Goal: Task Accomplishment & Management: Complete application form

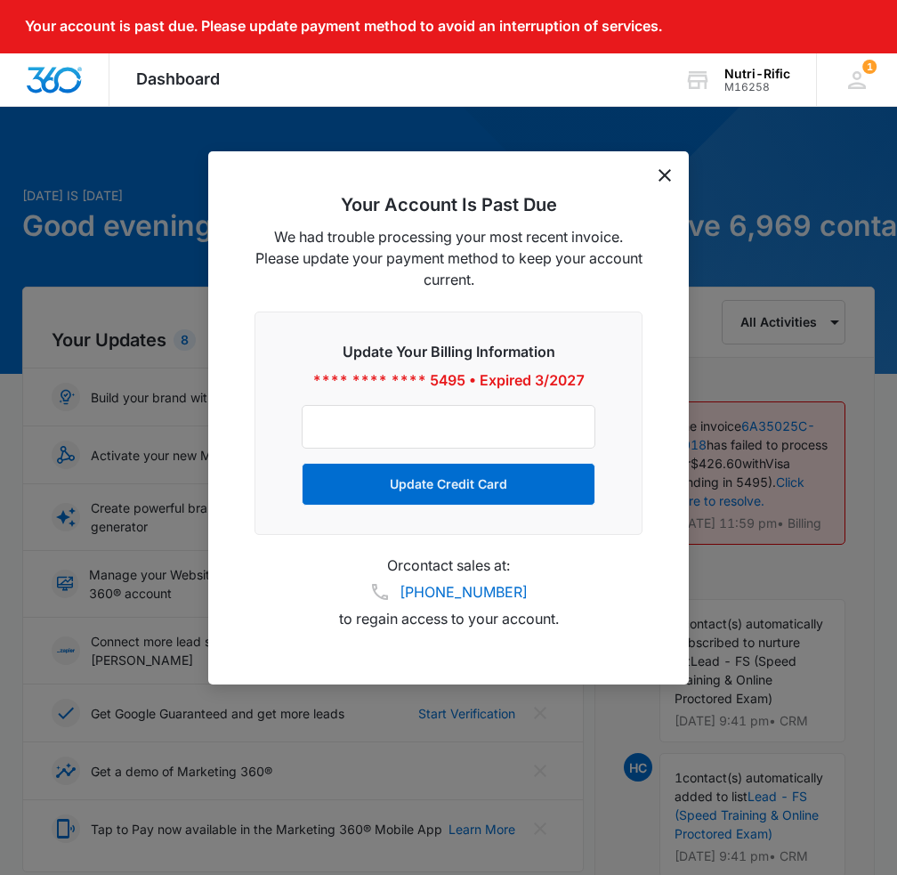
click at [659, 174] on icon "dismiss this dialog" at bounding box center [665, 175] width 12 height 12
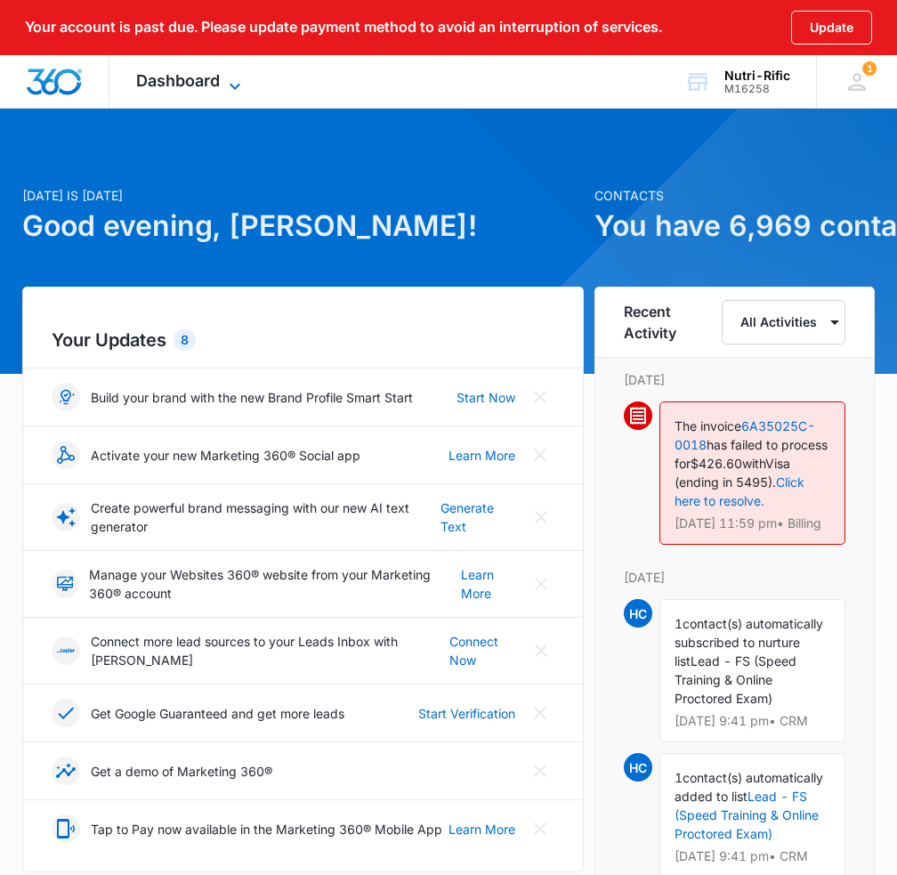
click at [227, 80] on icon at bounding box center [234, 86] width 21 height 21
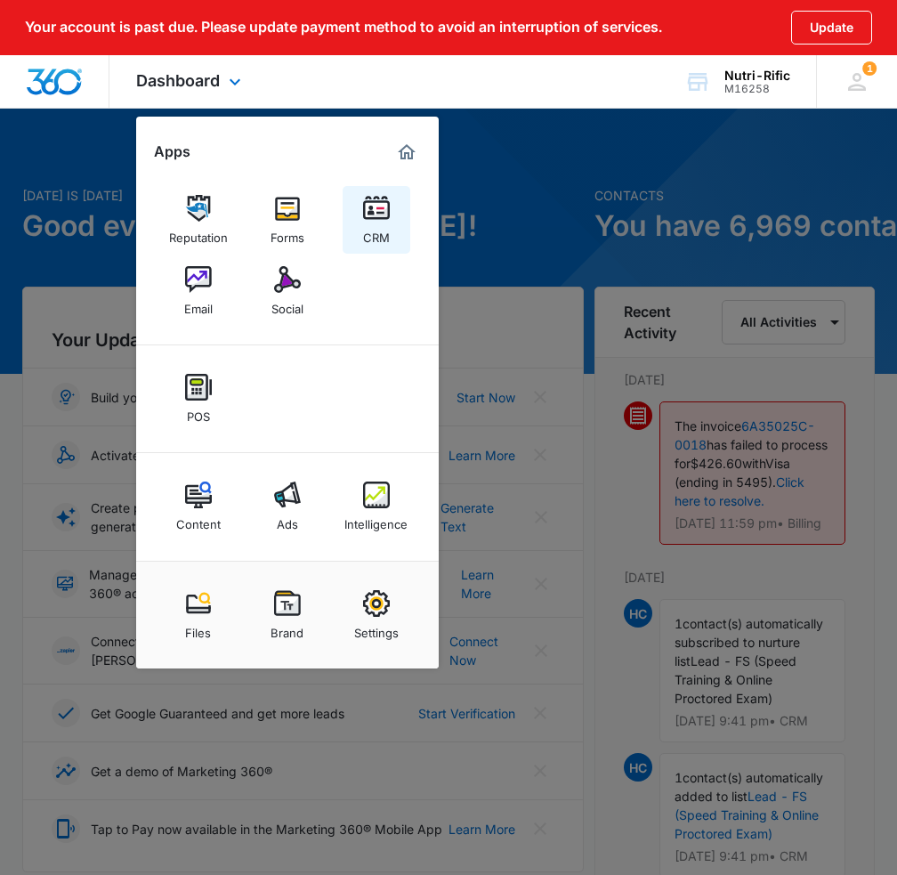
click at [381, 219] on img at bounding box center [376, 208] width 27 height 27
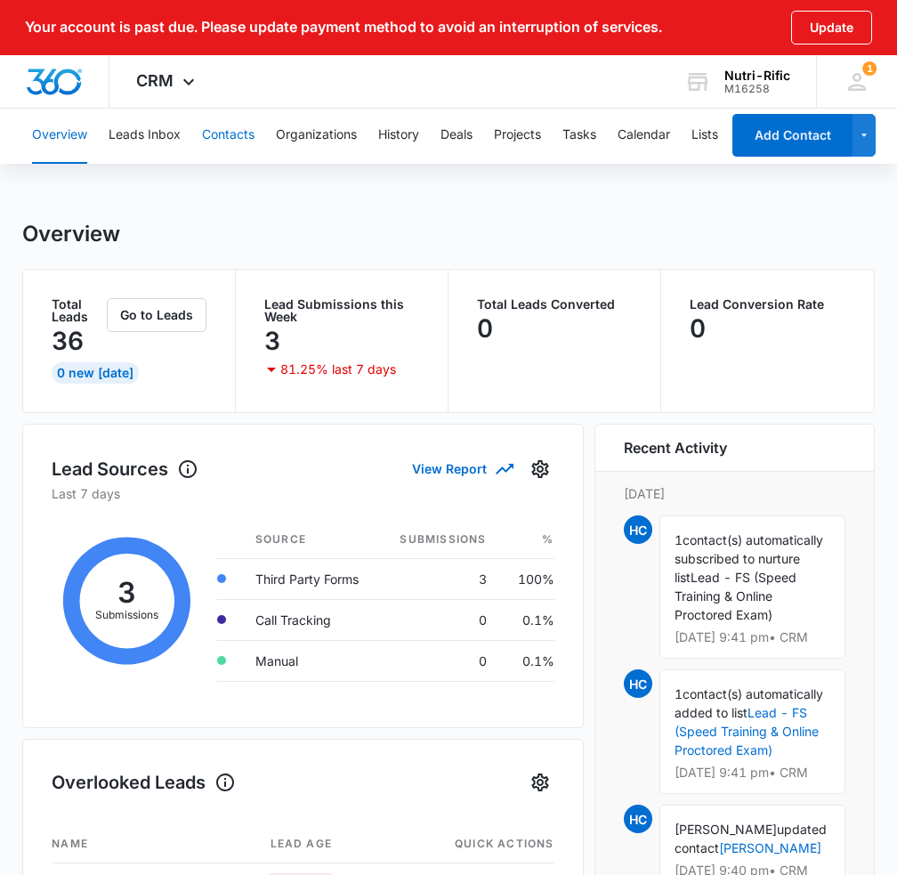
click at [244, 130] on button "Contacts" at bounding box center [228, 135] width 53 height 57
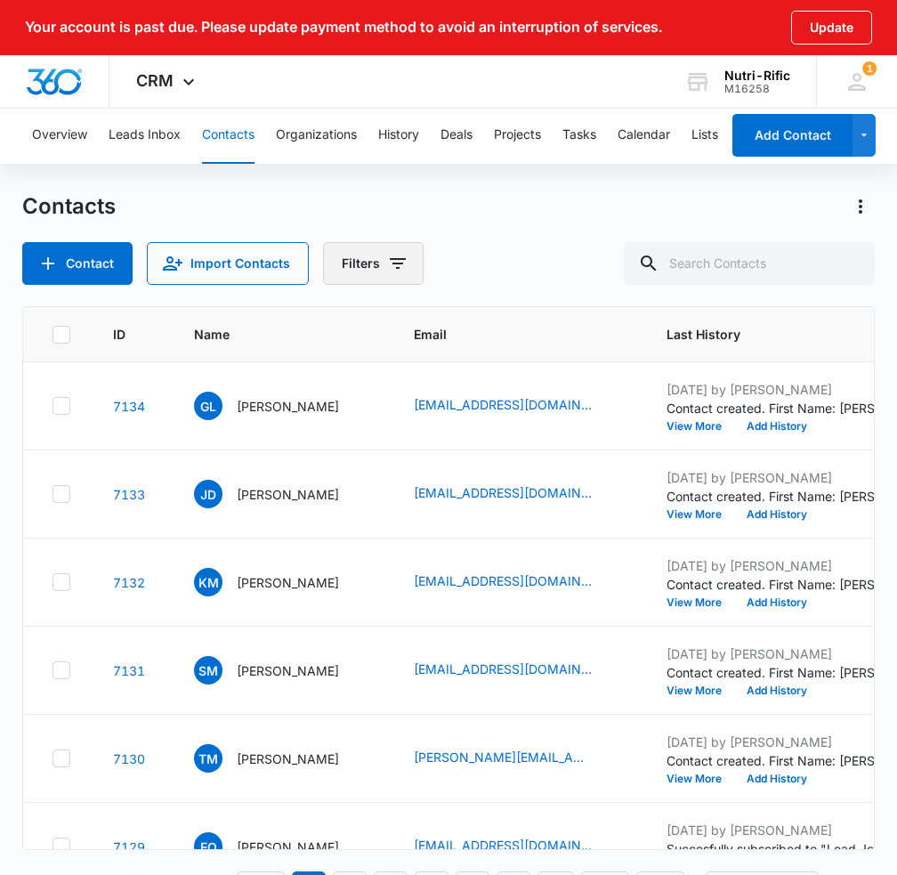
click at [369, 255] on button "Filters" at bounding box center [373, 263] width 101 height 43
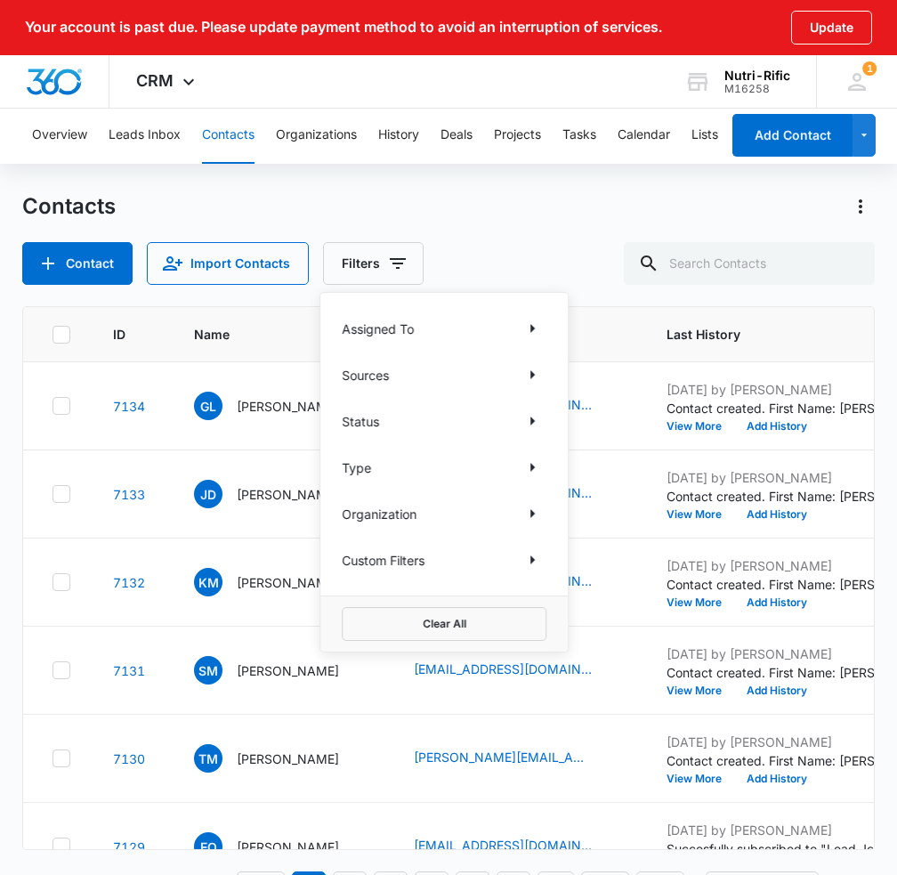
click at [392, 425] on div "Status" at bounding box center [444, 421] width 205 height 28
click at [539, 466] on icon "Show Type filters" at bounding box center [532, 467] width 21 height 21
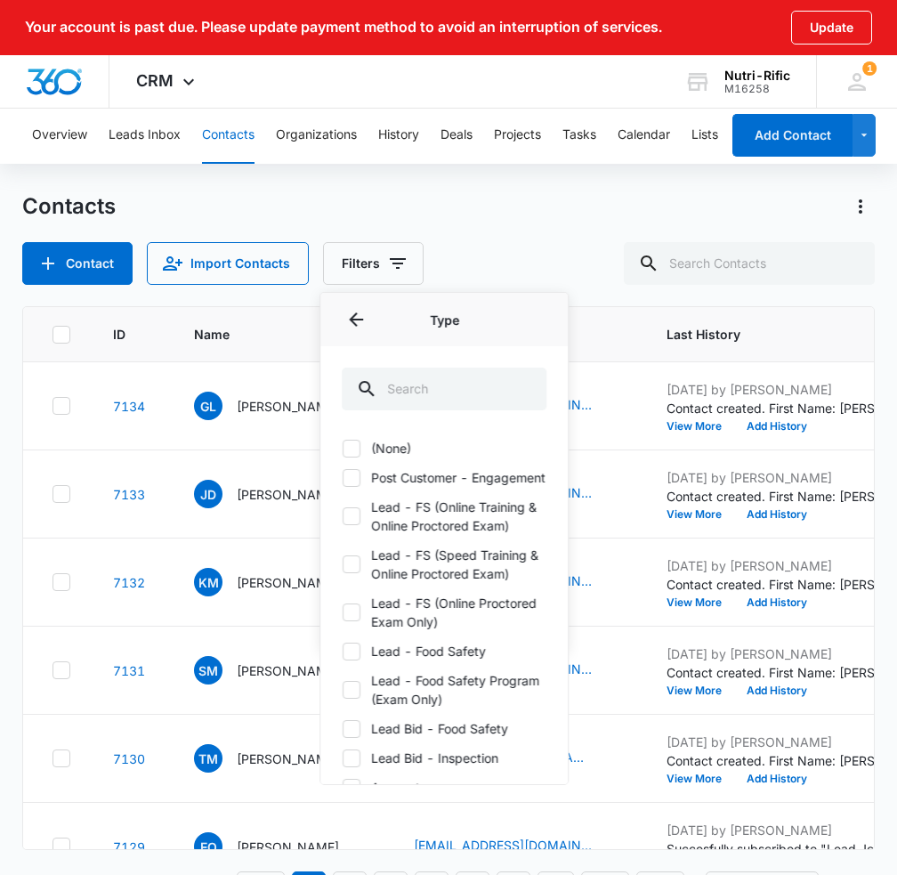
click at [425, 455] on label "(None)" at bounding box center [444, 448] width 205 height 19
click at [343, 449] on input "(None)" at bounding box center [342, 448] width 1 height 1
checkbox input "true"
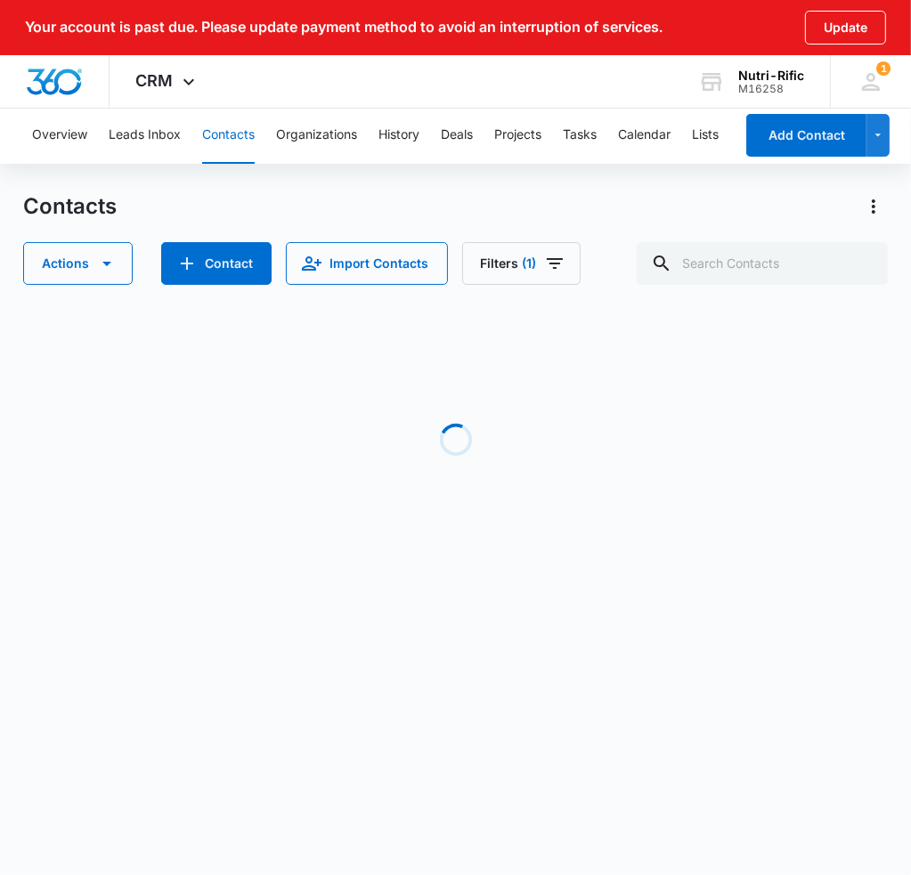
click at [529, 204] on div "Contacts" at bounding box center [455, 206] width 865 height 28
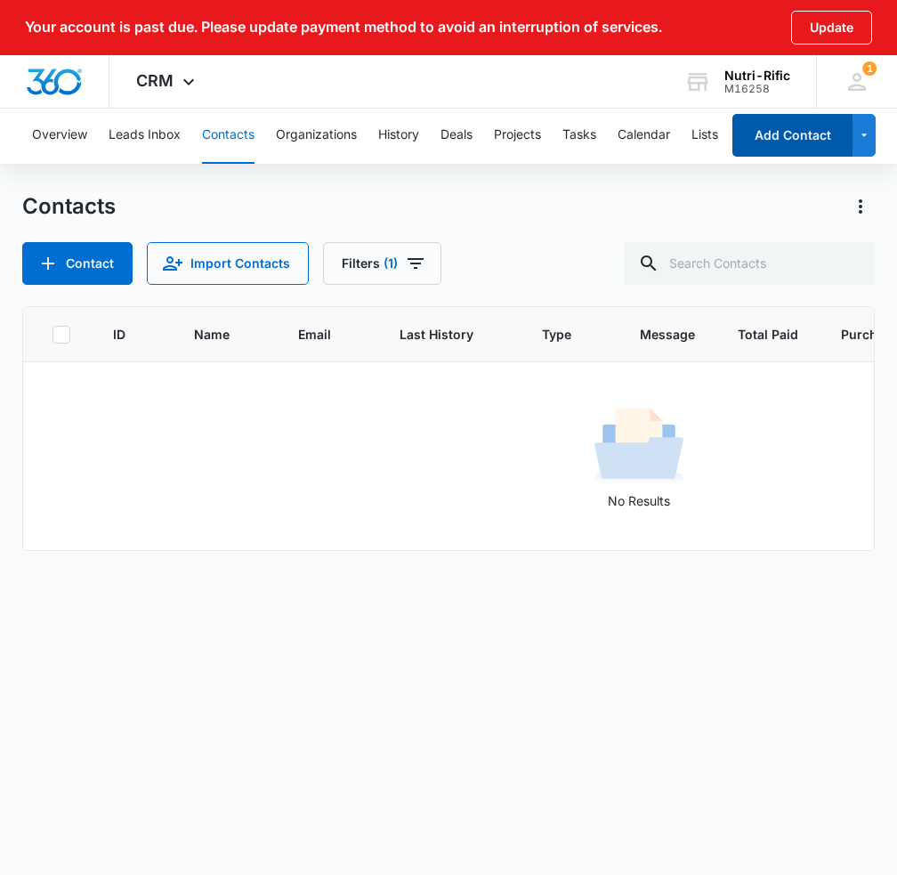
click at [812, 134] on button "Add Contact" at bounding box center [793, 135] width 120 height 43
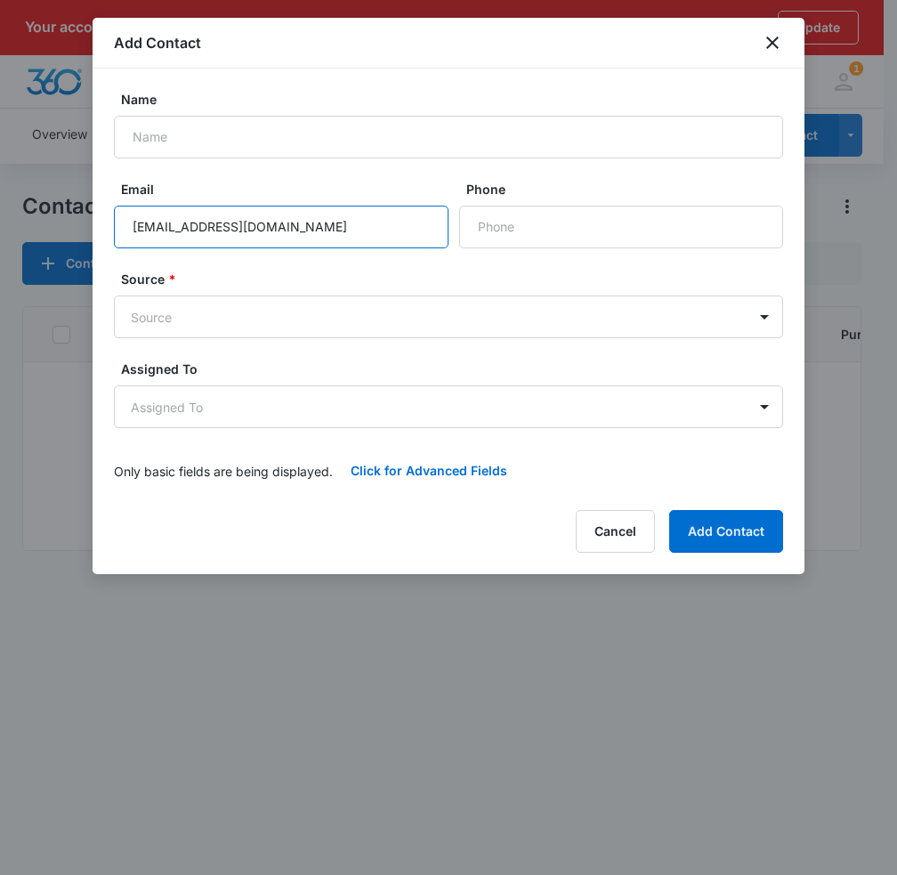
type input "[EMAIL_ADDRESS][DOMAIN_NAME]"
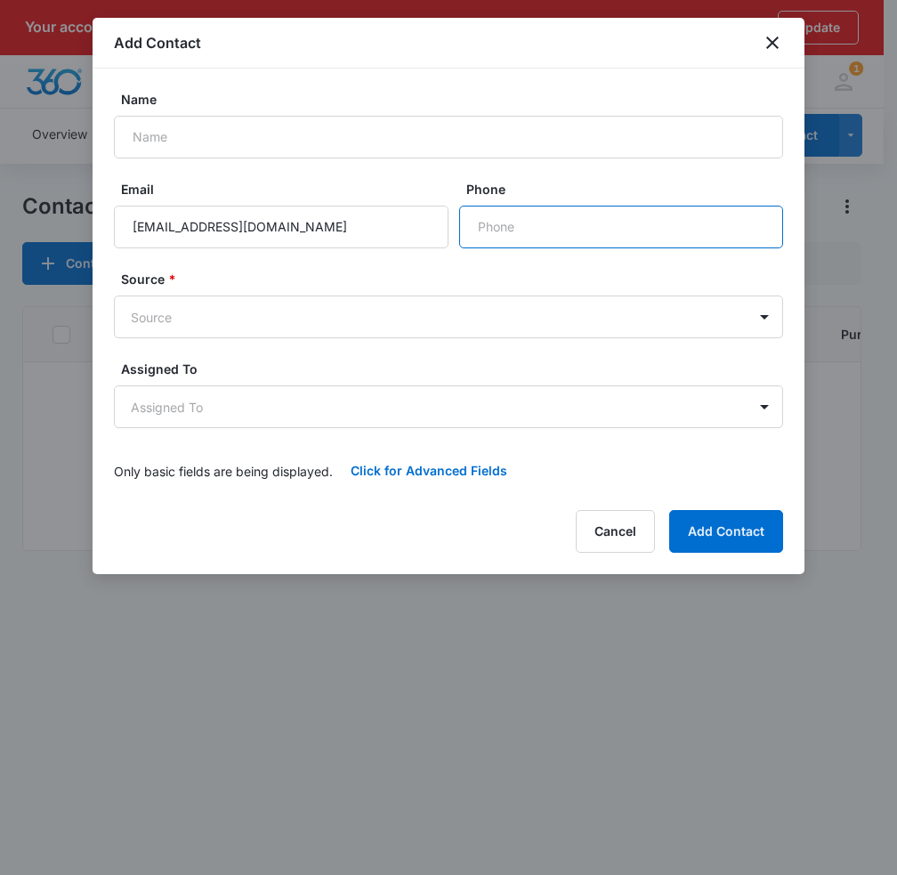
click at [599, 229] on input "Phone" at bounding box center [621, 227] width 324 height 43
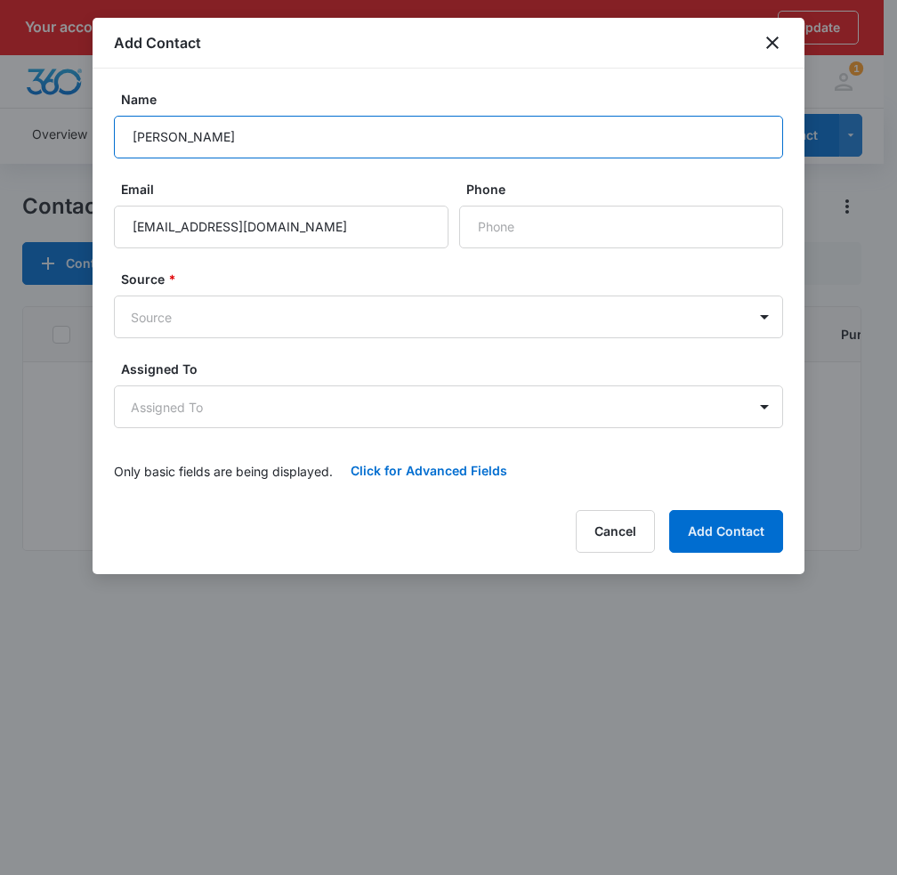
click at [175, 143] on input "[PERSON_NAME]" at bounding box center [448, 137] width 669 height 43
drag, startPoint x: 164, startPoint y: 135, endPoint x: -99, endPoint y: 119, distance: 263.1
click at [0, 119] on html "Your account is past due. Please update payment method to avoid an interruption…" at bounding box center [448, 437] width 897 height 875
type input "[PERSON_NAME]"
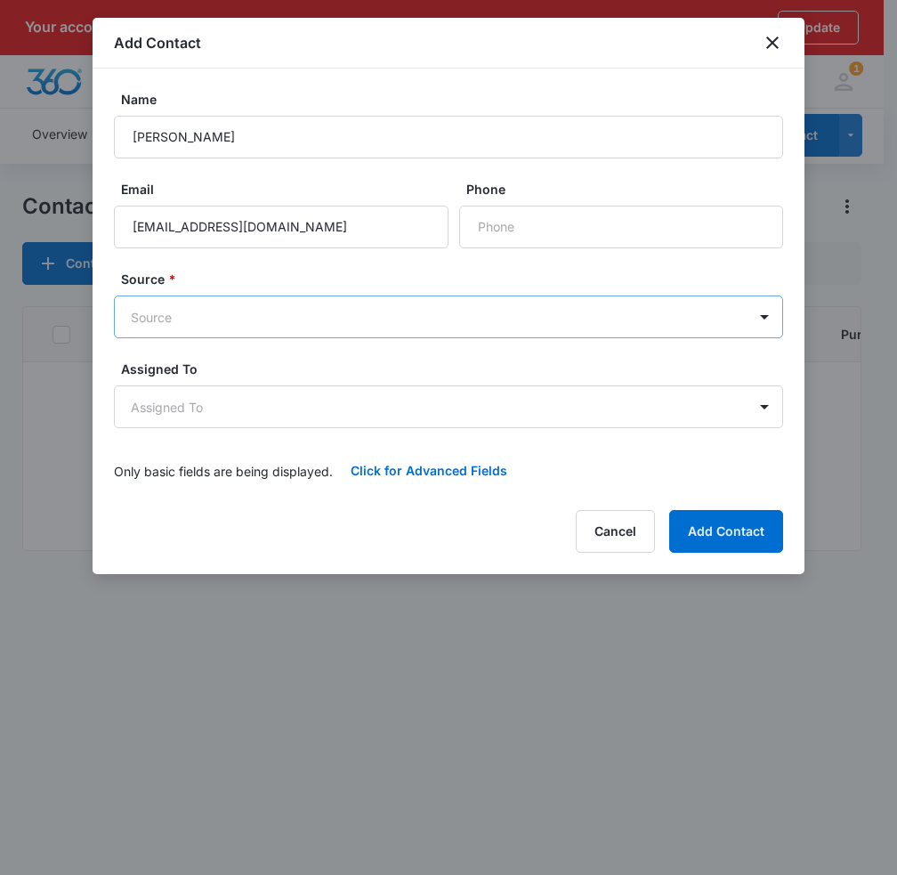
click at [367, 316] on body "Your account is past due. Please update payment method to avoid an interruption…" at bounding box center [448, 463] width 897 height 927
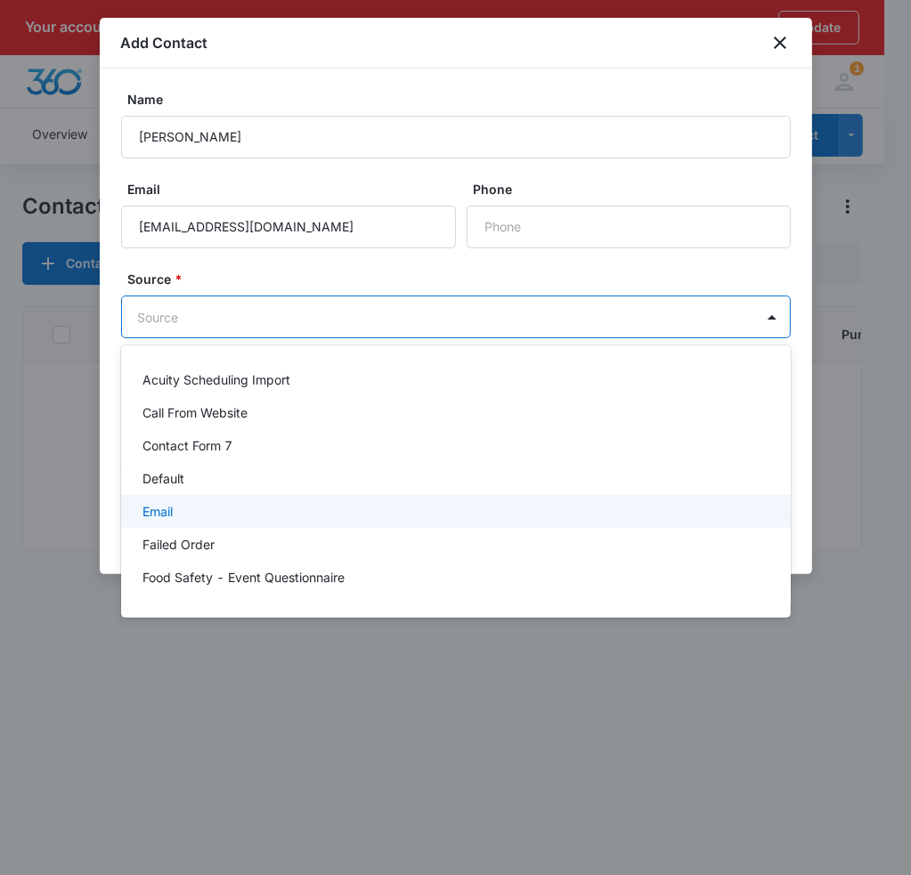
click at [196, 506] on div "Email" at bounding box center [453, 511] width 623 height 19
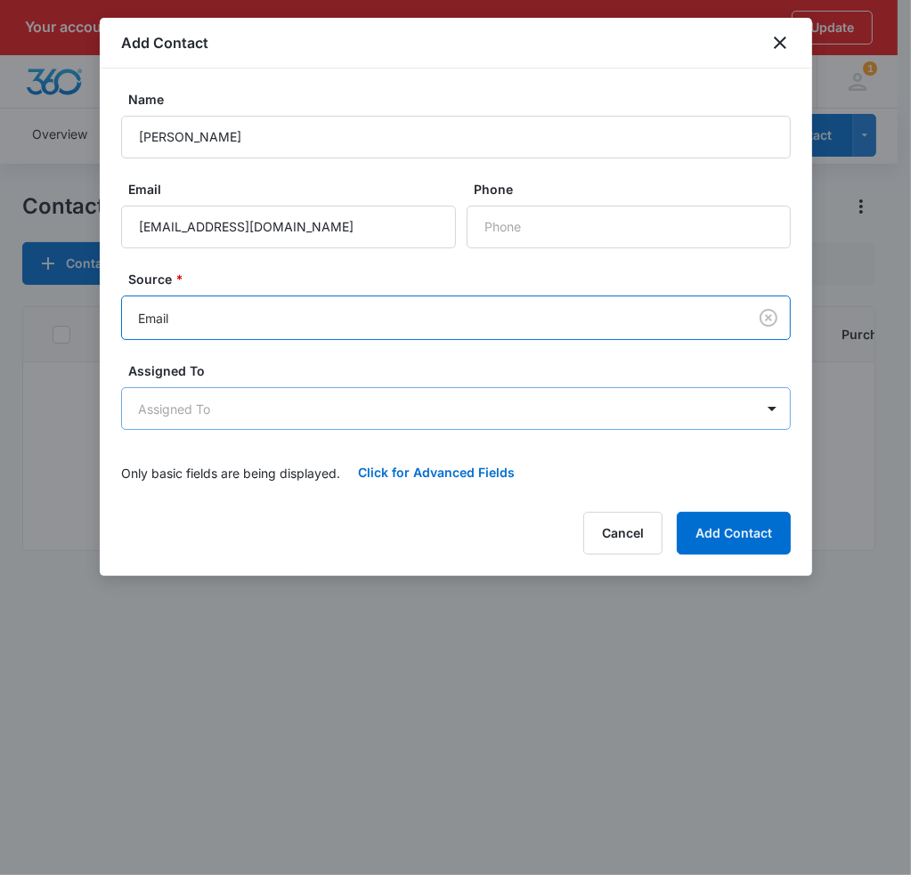
click at [317, 409] on body "Your account is past due. Please update payment method to avoid an interruption…" at bounding box center [455, 463] width 911 height 927
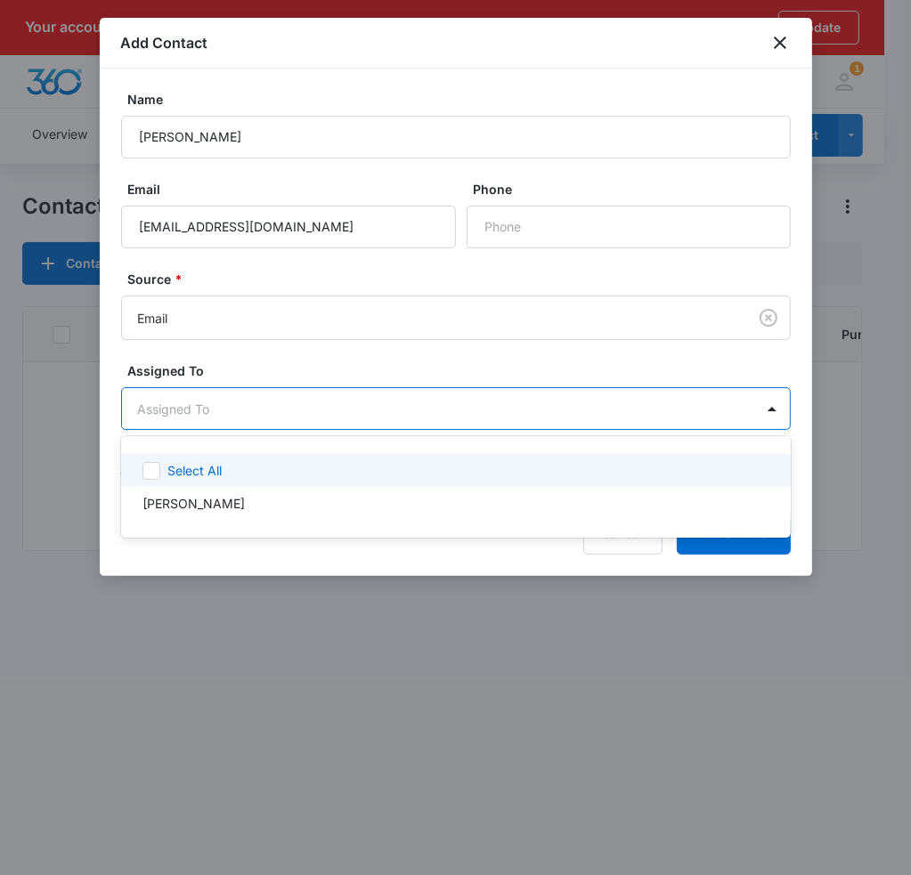
drag, startPoint x: 271, startPoint y: 345, endPoint x: 271, endPoint y: 356, distance: 10.7
click at [271, 356] on div at bounding box center [455, 437] width 911 height 875
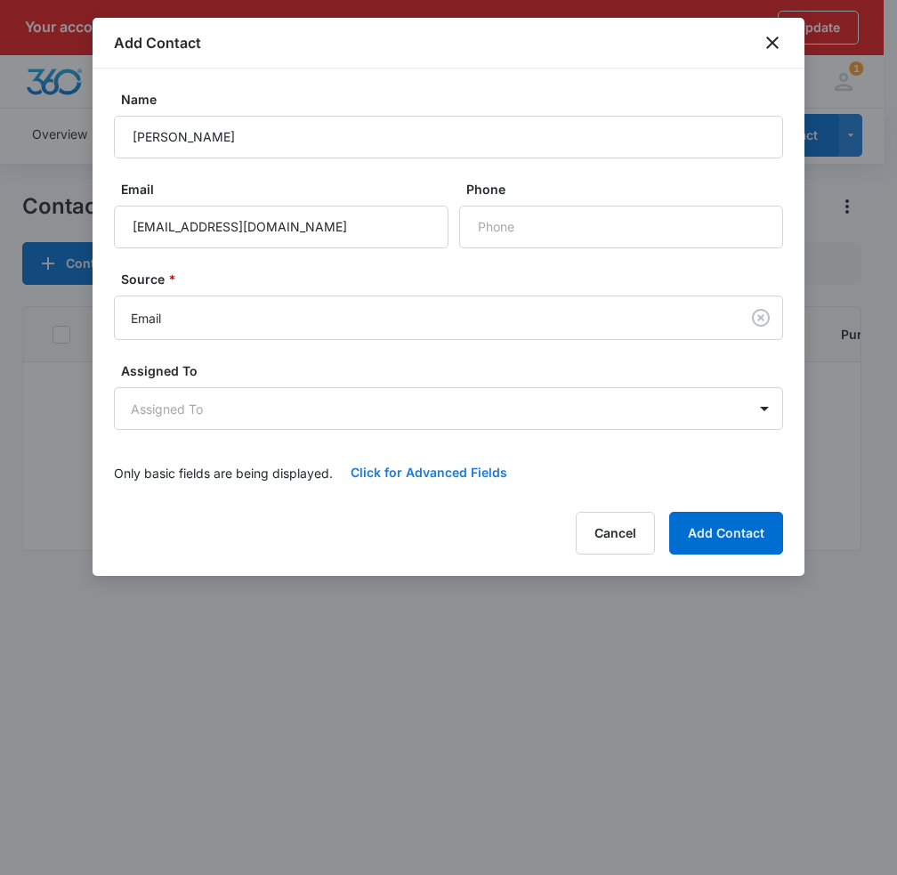
click at [479, 482] on button "Click for Advanced Fields" at bounding box center [429, 472] width 192 height 43
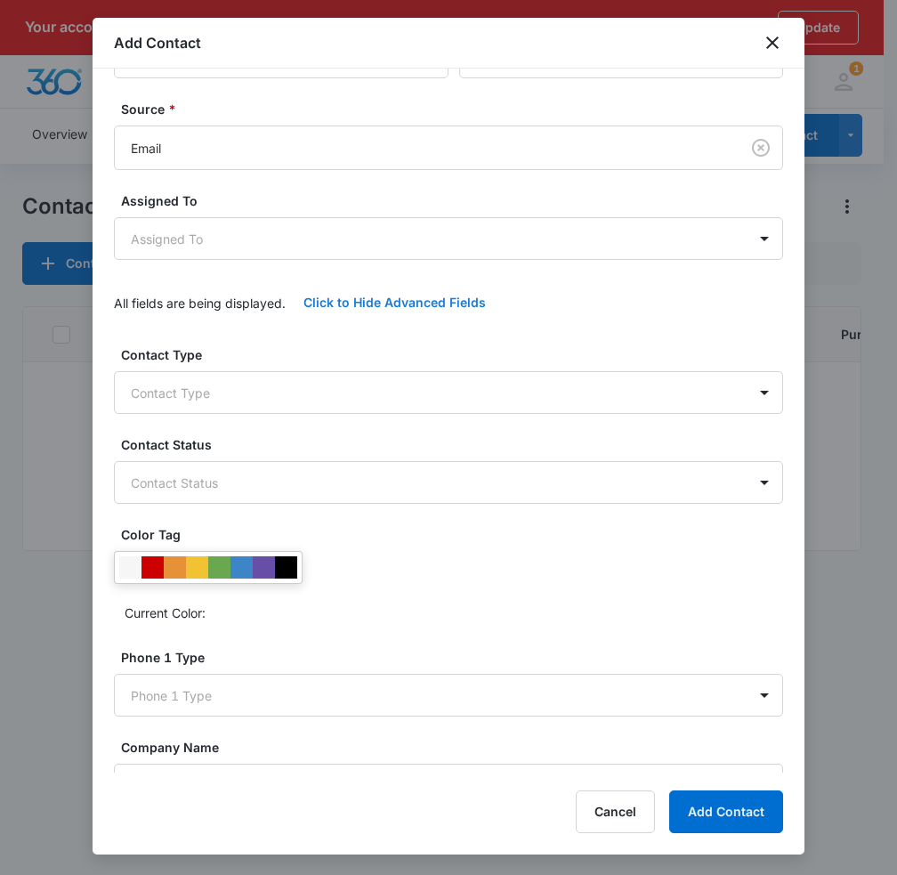
scroll to position [267, 0]
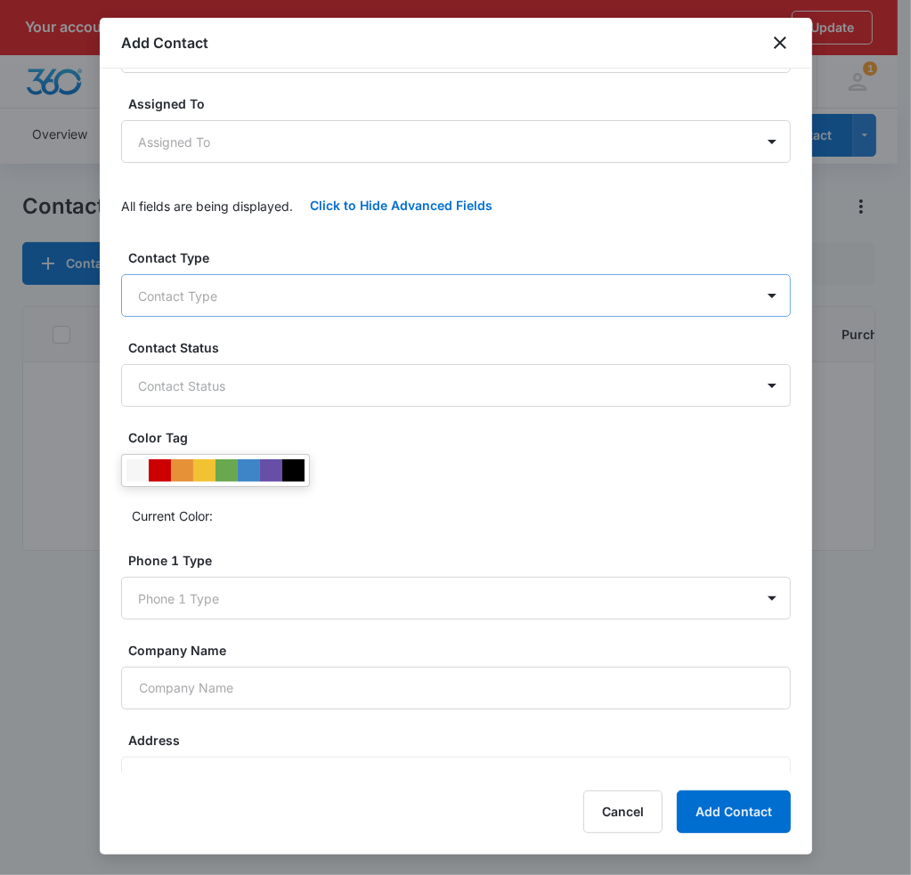
click at [205, 304] on body "Your account is past due. Please update payment method to avoid an interruption…" at bounding box center [455, 463] width 911 height 927
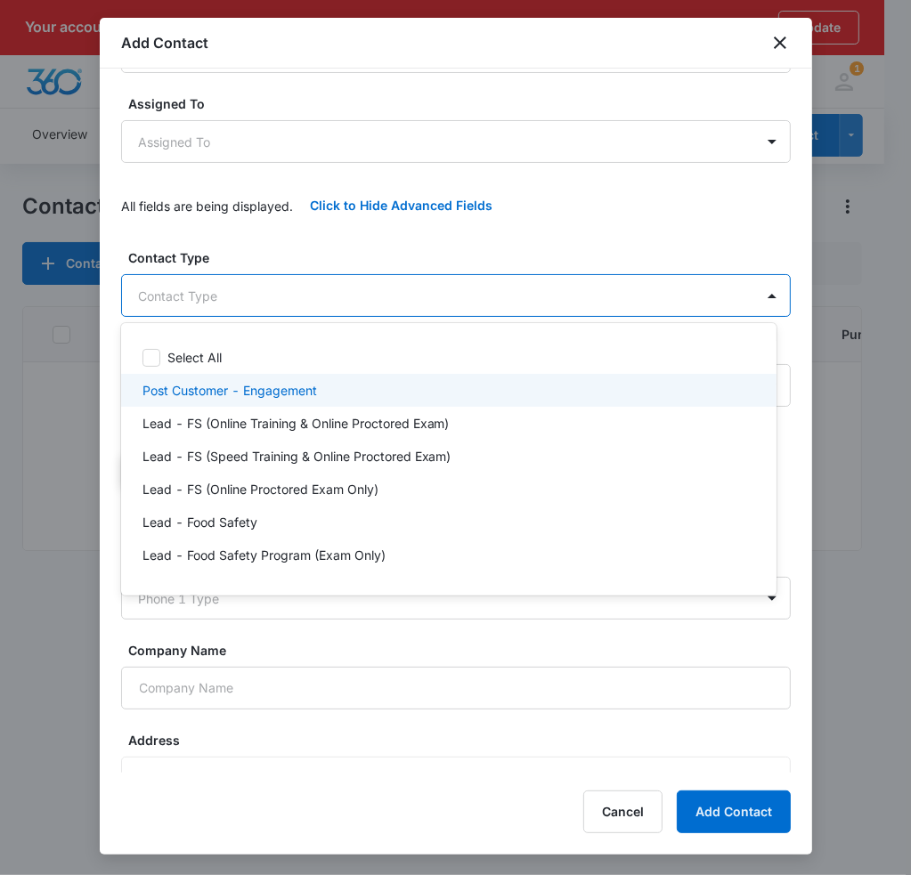
click at [189, 384] on p "Post Customer - Engagement" at bounding box center [229, 390] width 174 height 19
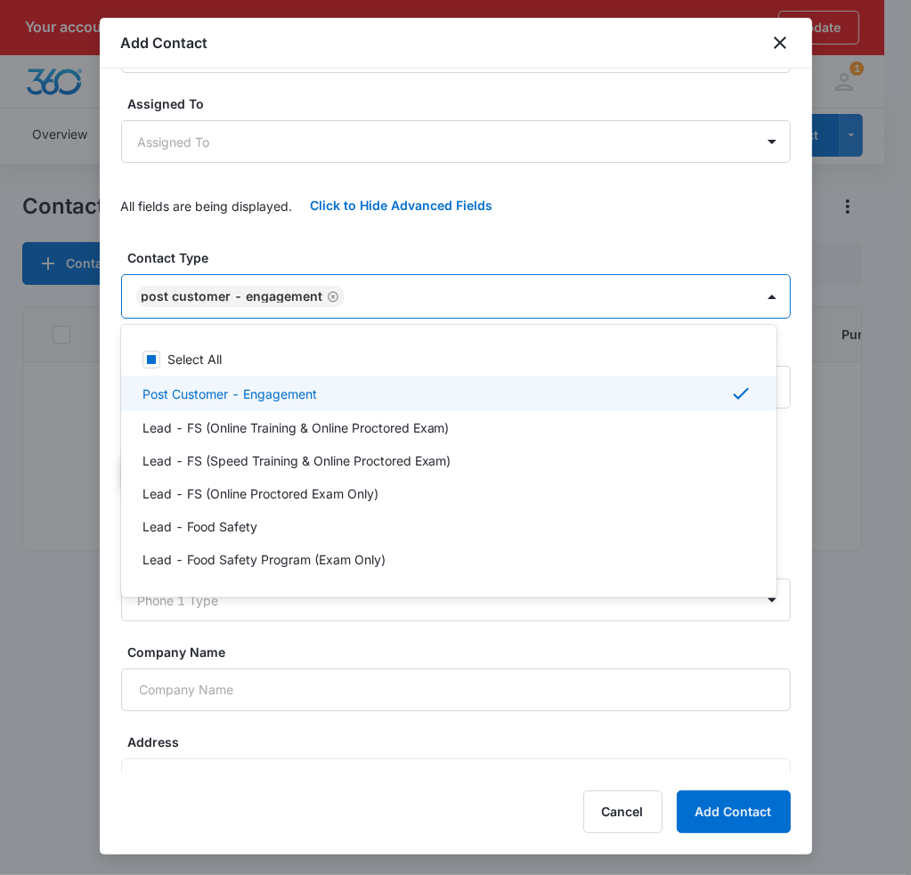
click at [619, 216] on div at bounding box center [455, 437] width 911 height 875
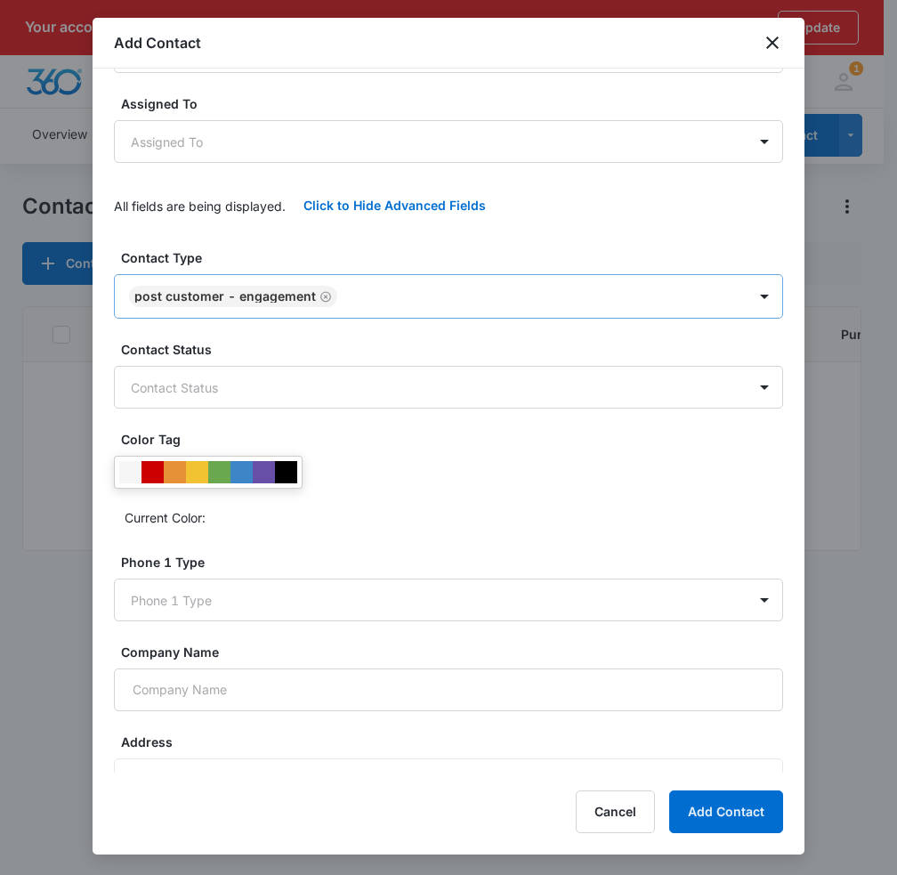
click at [321, 291] on icon "Remove Post Customer - Engagement" at bounding box center [325, 296] width 11 height 11
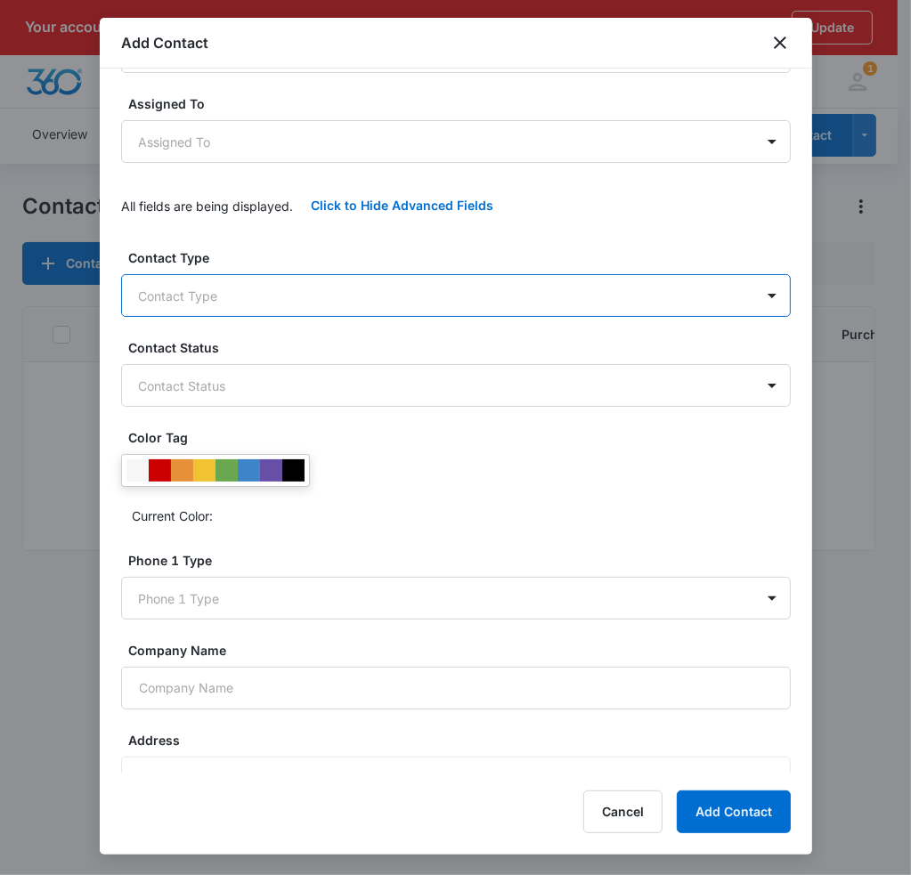
click at [322, 295] on body "Your account is past due. Please update payment method to avoid an interruption…" at bounding box center [455, 463] width 911 height 927
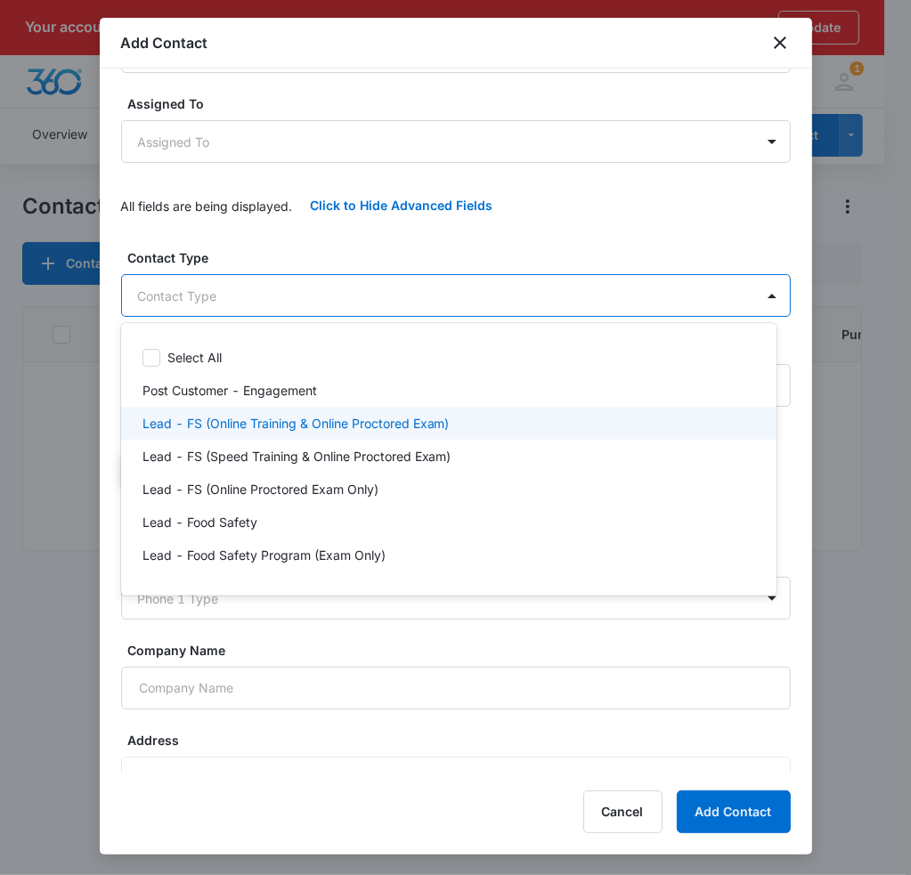
click at [260, 423] on p "Lead - FS (Online Training & Online Proctored Exam)" at bounding box center [295, 423] width 307 height 19
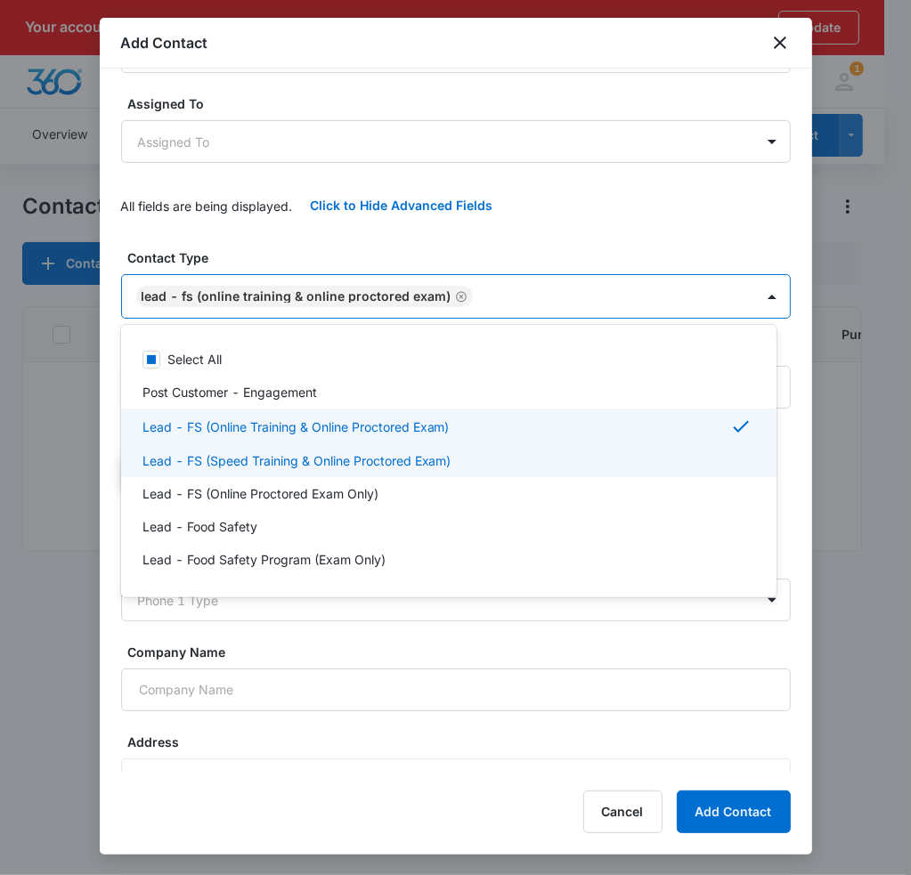
click at [669, 175] on div at bounding box center [455, 437] width 911 height 875
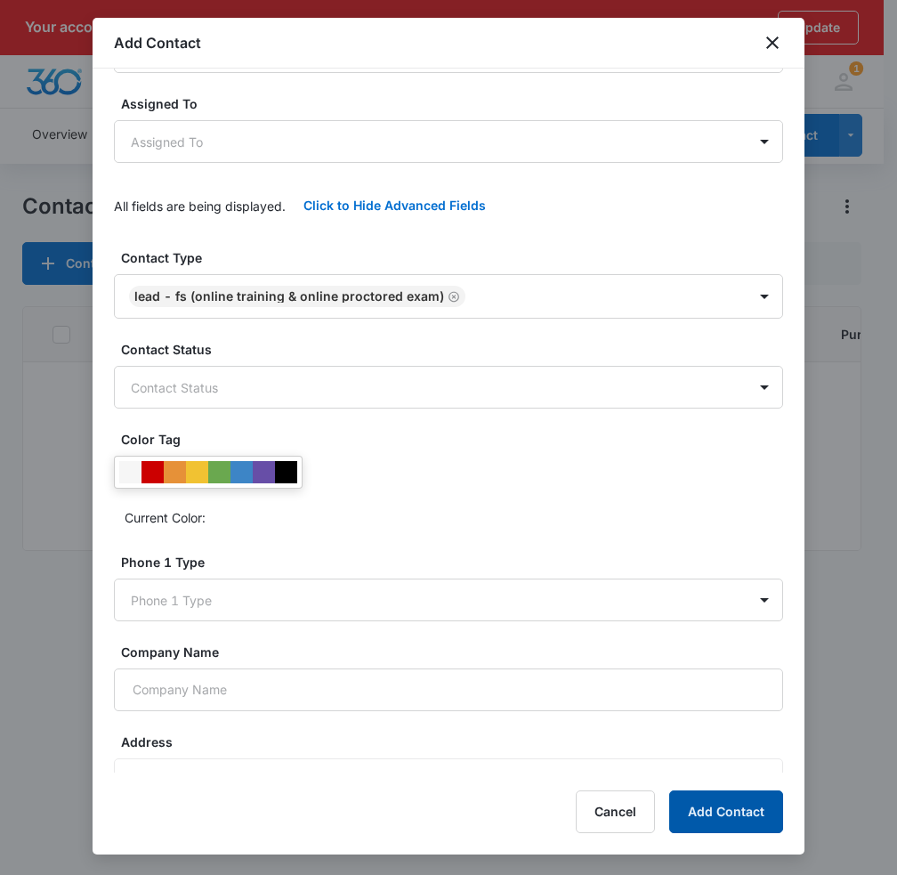
click at [746, 800] on button "Add Contact" at bounding box center [726, 811] width 114 height 43
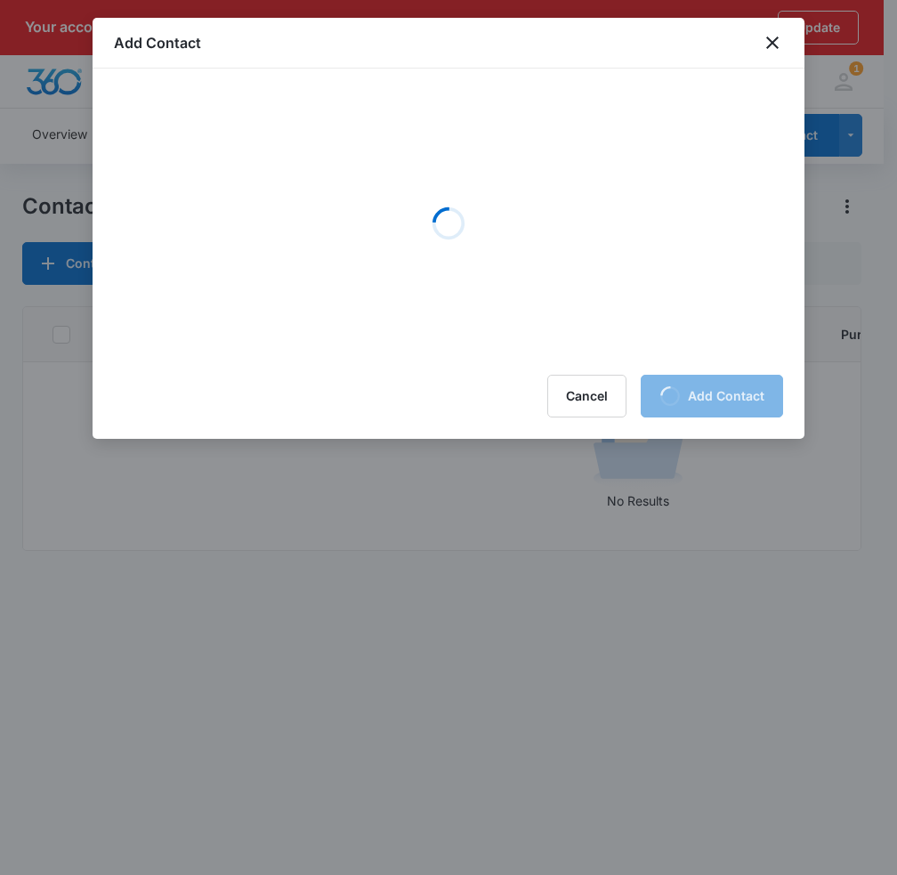
scroll to position [0, 0]
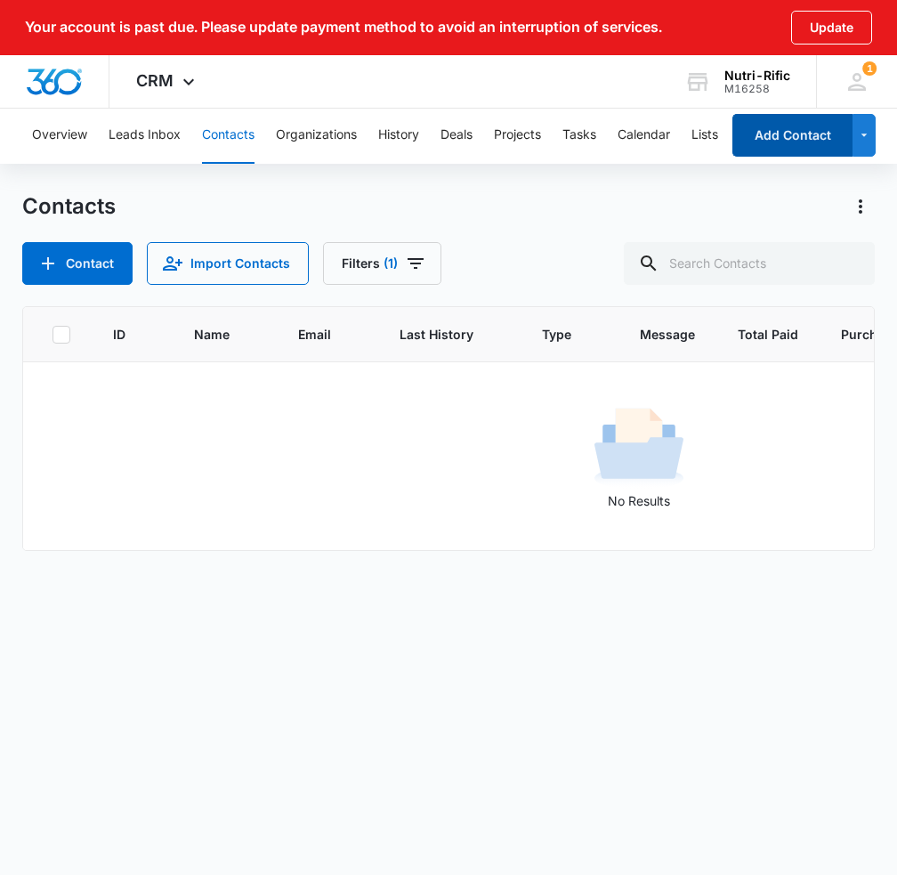
click at [785, 139] on button "Add Contact" at bounding box center [793, 135] width 120 height 43
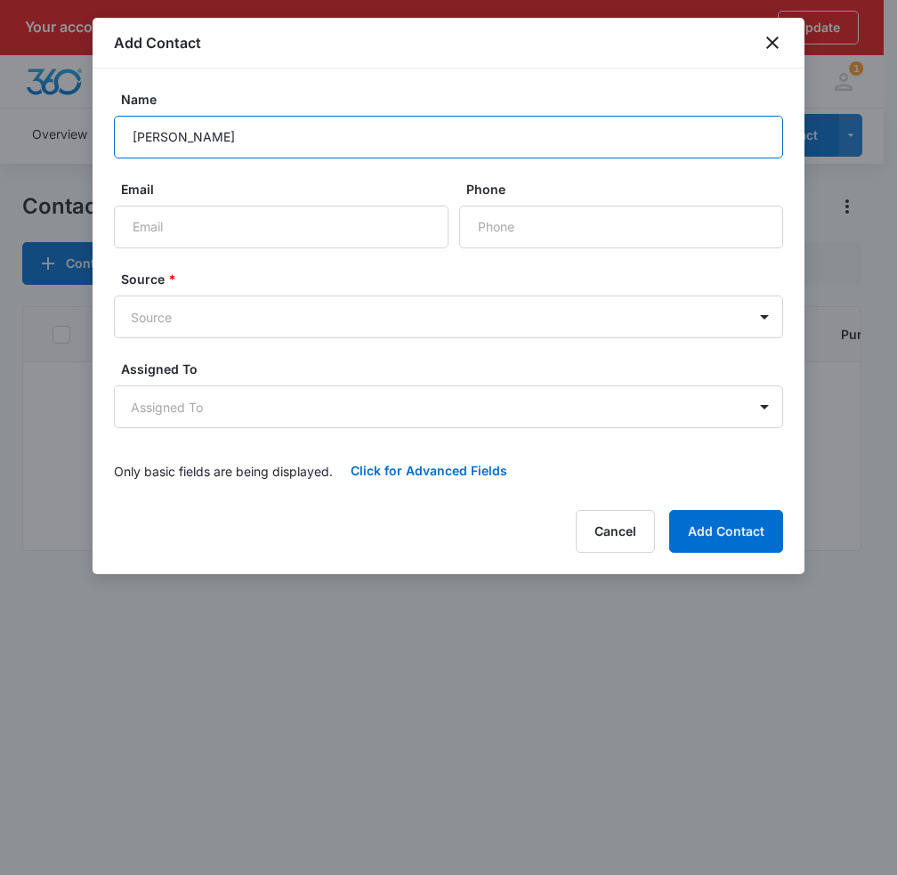
type input "[PERSON_NAME]"
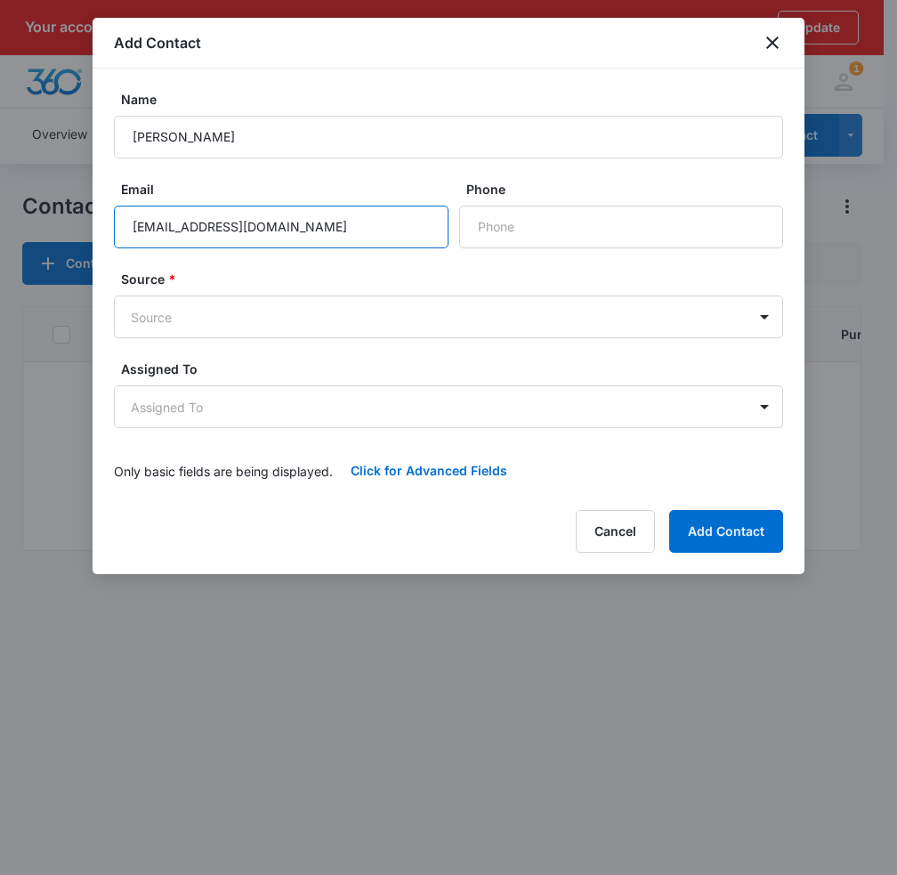
type input "[EMAIL_ADDRESS][DOMAIN_NAME]"
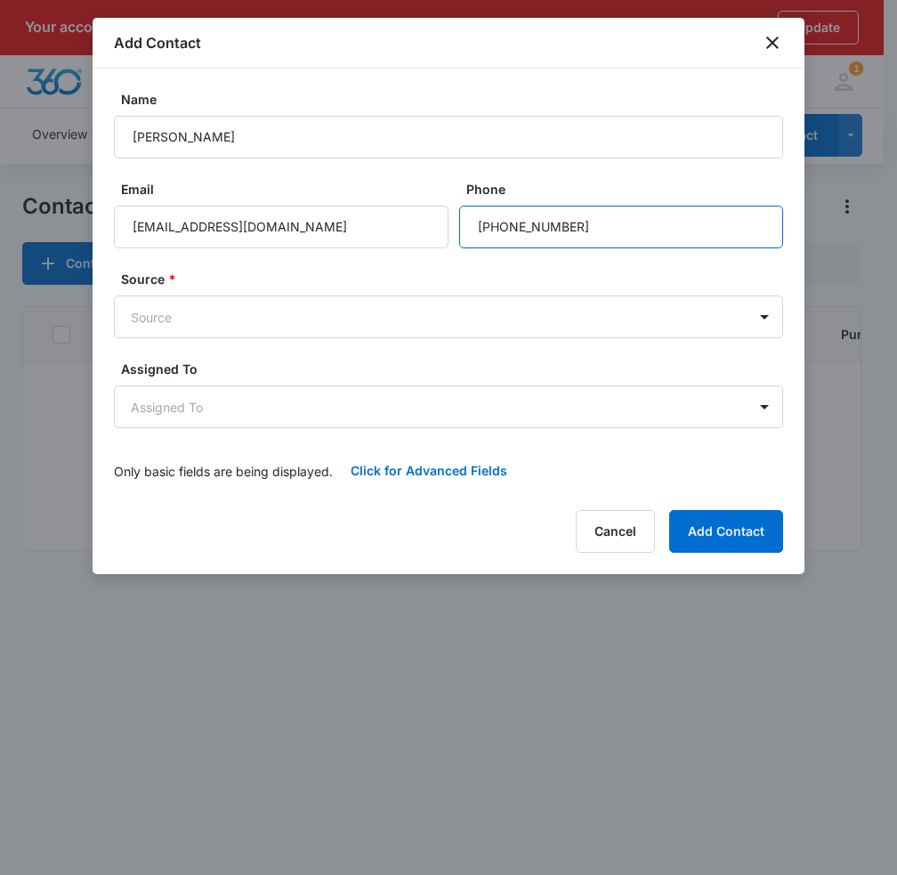
type input "[PHONE_NUMBER]"
click at [275, 355] on form "Name [PERSON_NAME] Email [EMAIL_ADDRESS][DOMAIN_NAME] Phone Source * Source Ass…" at bounding box center [448, 291] width 669 height 402
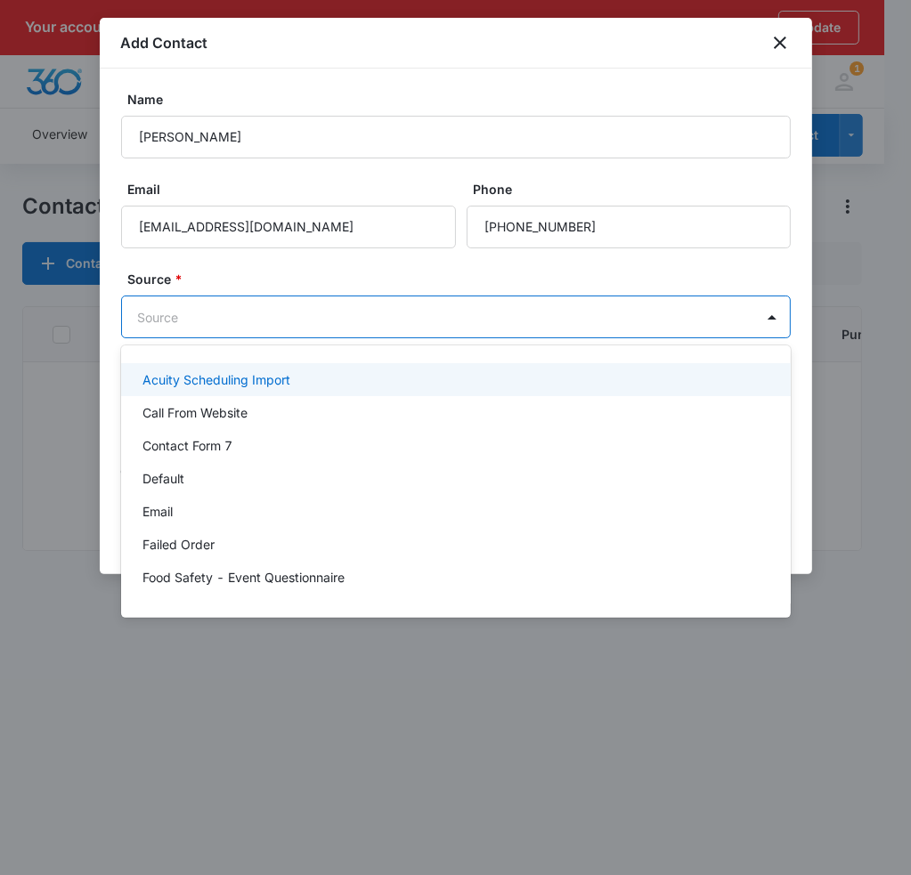
click at [274, 309] on body "Your account is past due. Please update payment method to avoid an interruption…" at bounding box center [455, 437] width 911 height 875
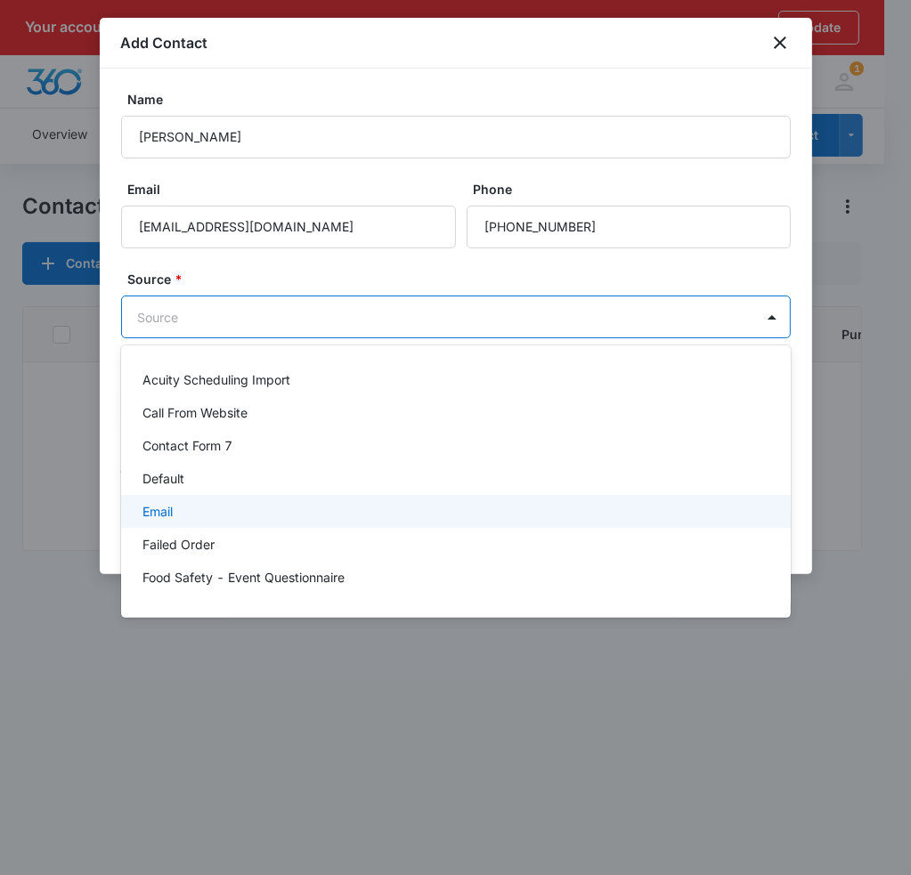
click at [167, 503] on p "Email" at bounding box center [157, 511] width 30 height 19
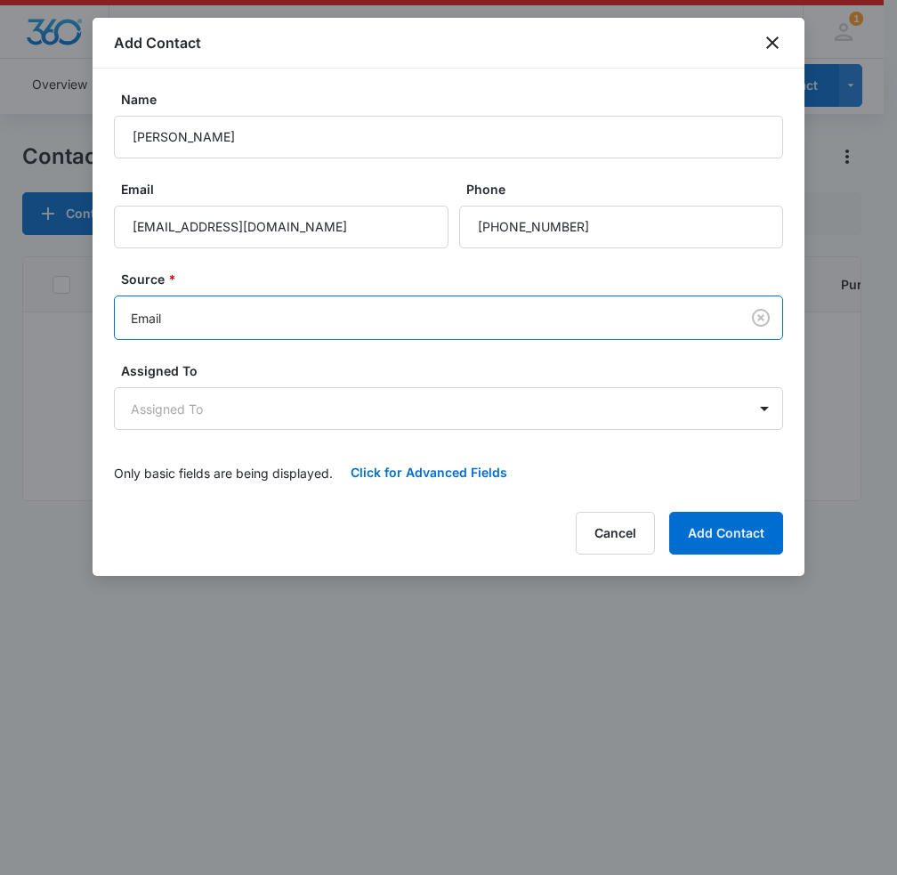
scroll to position [52, 0]
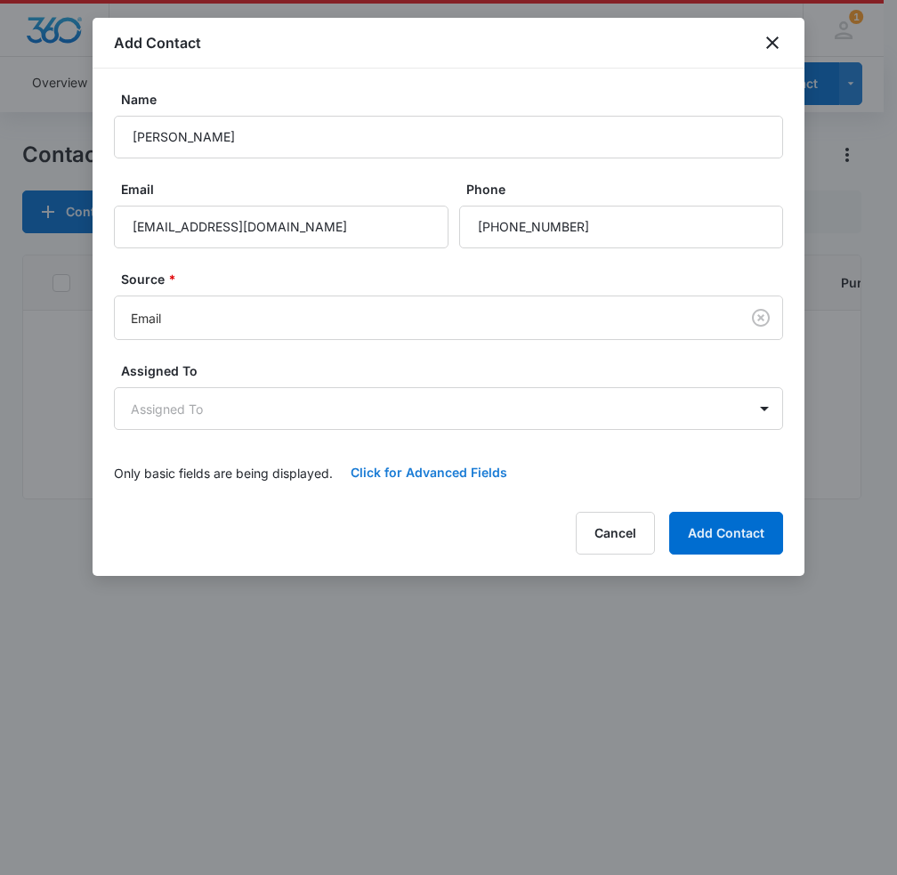
click at [399, 466] on button "Click for Advanced Fields" at bounding box center [429, 472] width 192 height 43
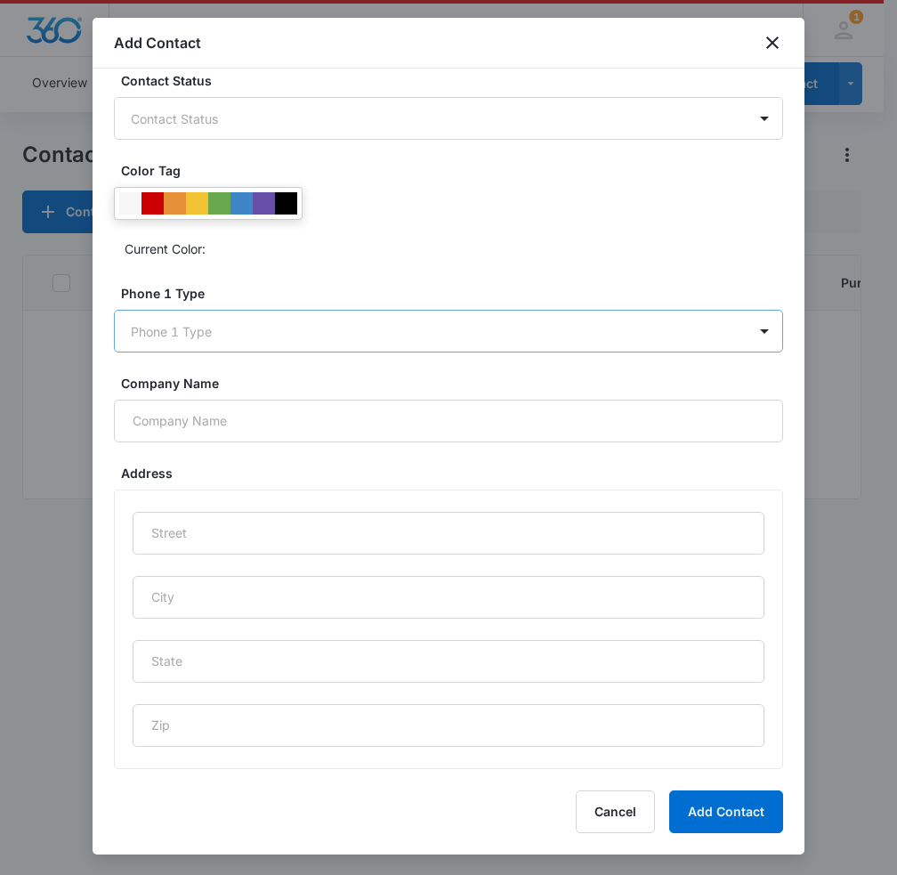
scroll to position [0, 0]
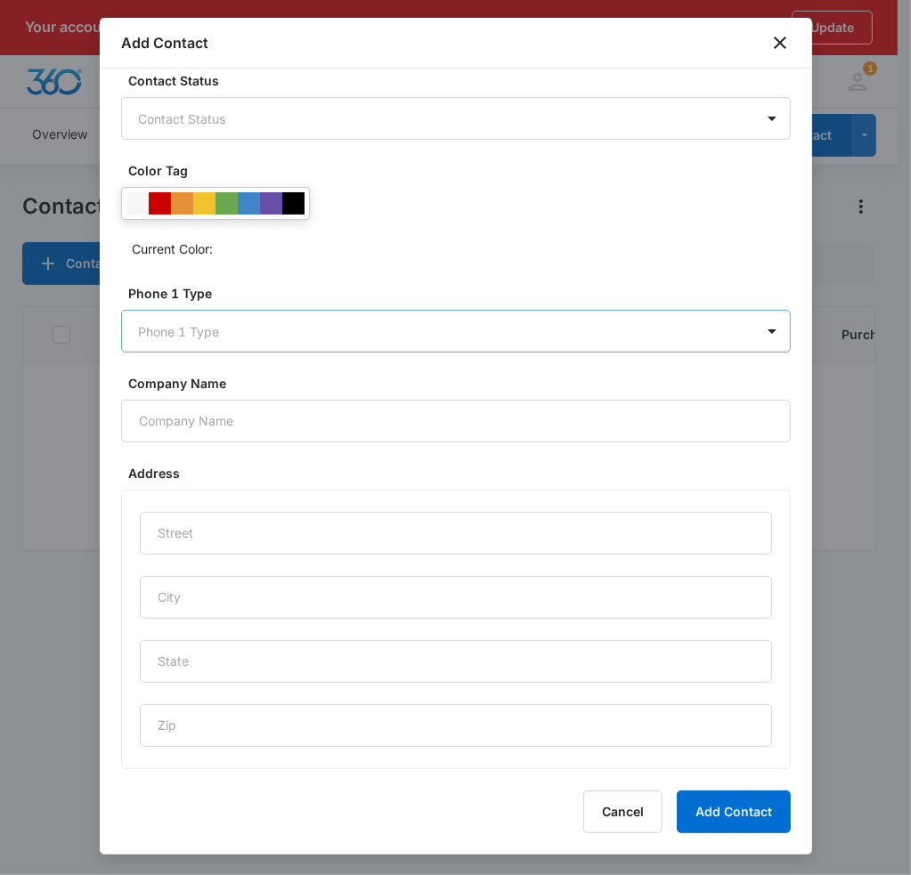
click at [167, 326] on body "Your account is past due. Please update payment method to avoid an interruption…" at bounding box center [455, 463] width 911 height 927
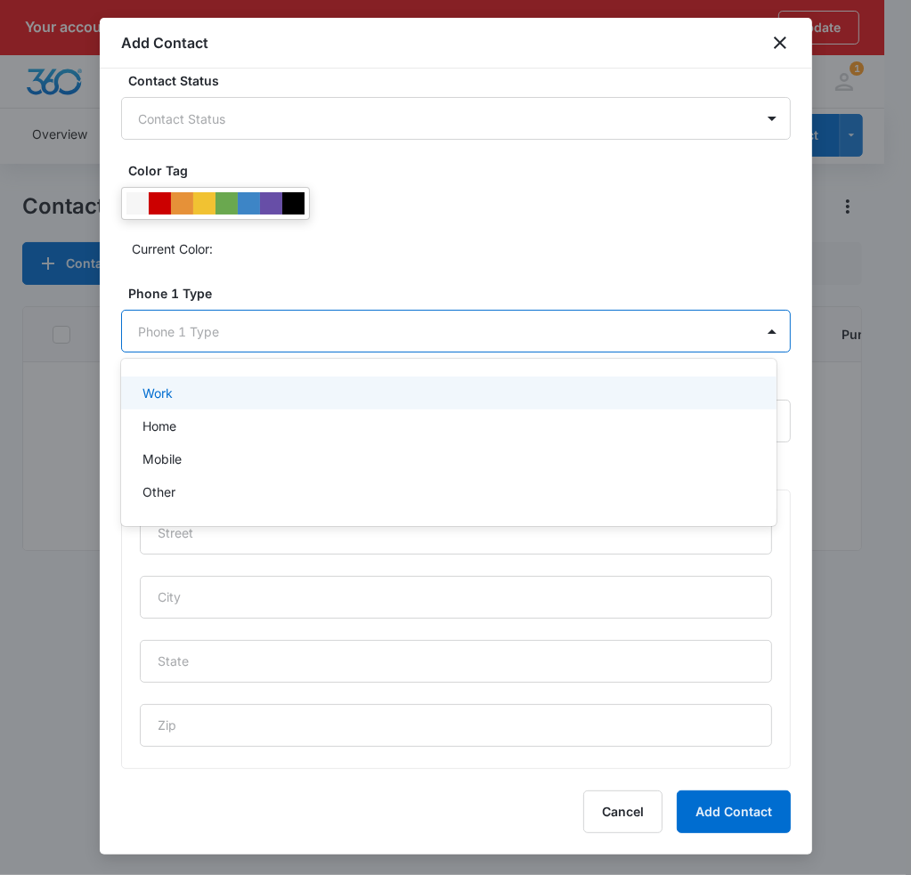
click at [207, 284] on div at bounding box center [455, 437] width 911 height 875
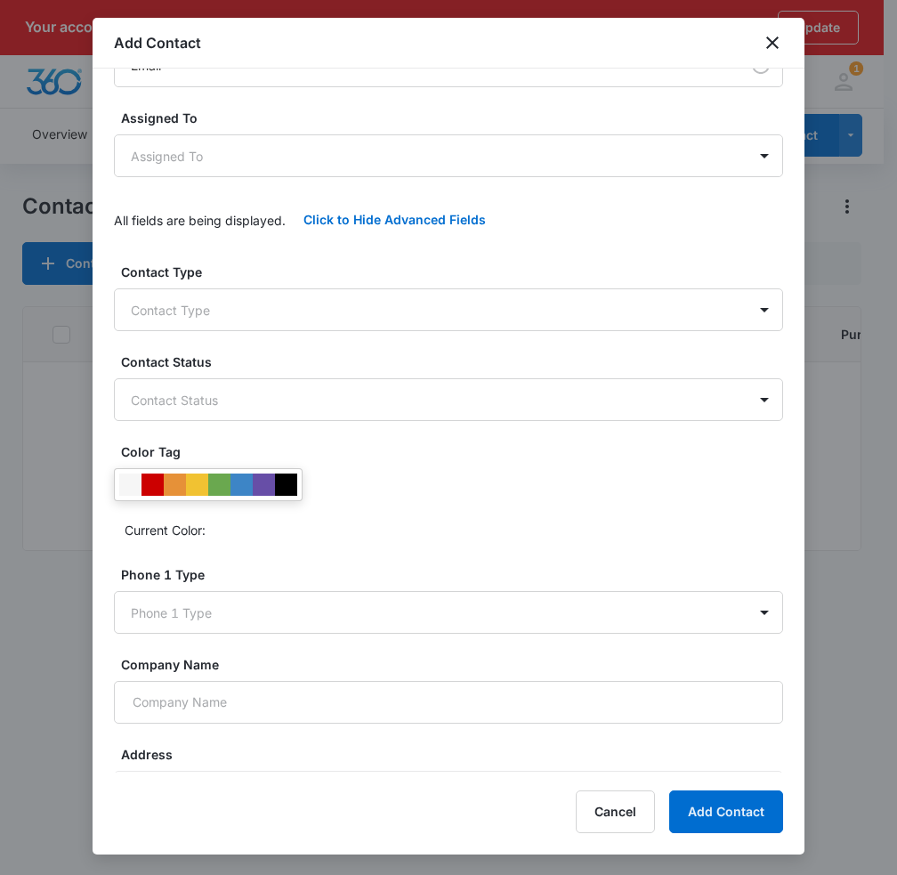
scroll to position [178, 0]
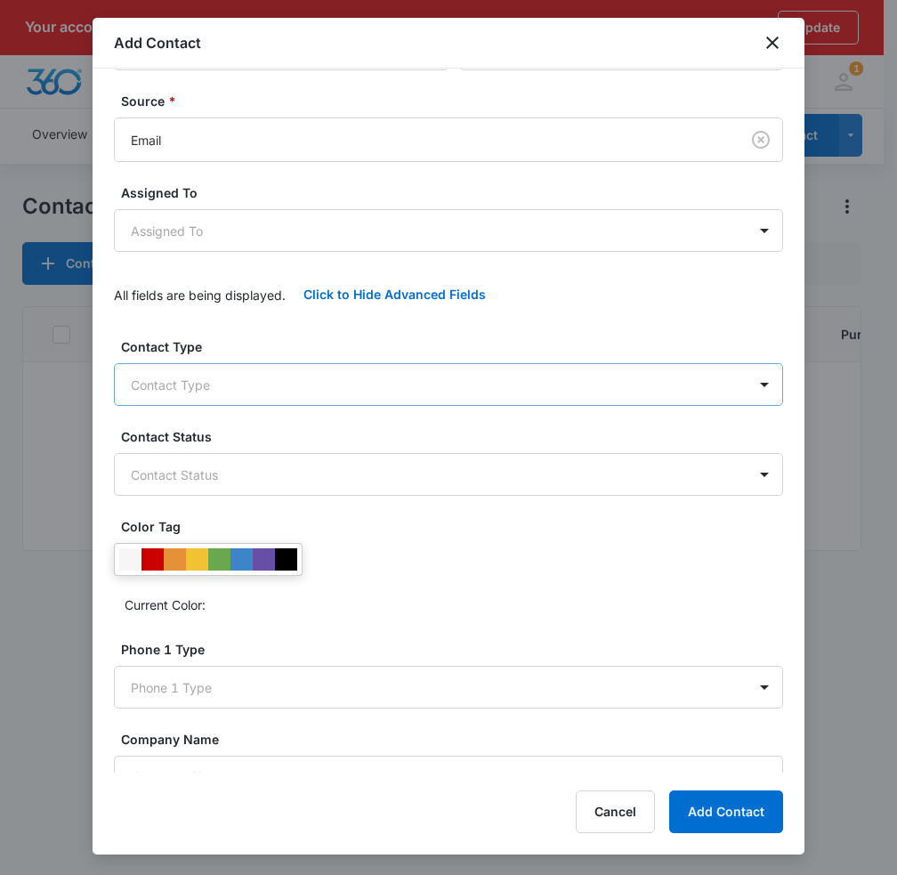
click at [166, 372] on body "Your account is past due. Please update payment method to avoid an interruption…" at bounding box center [448, 463] width 897 height 927
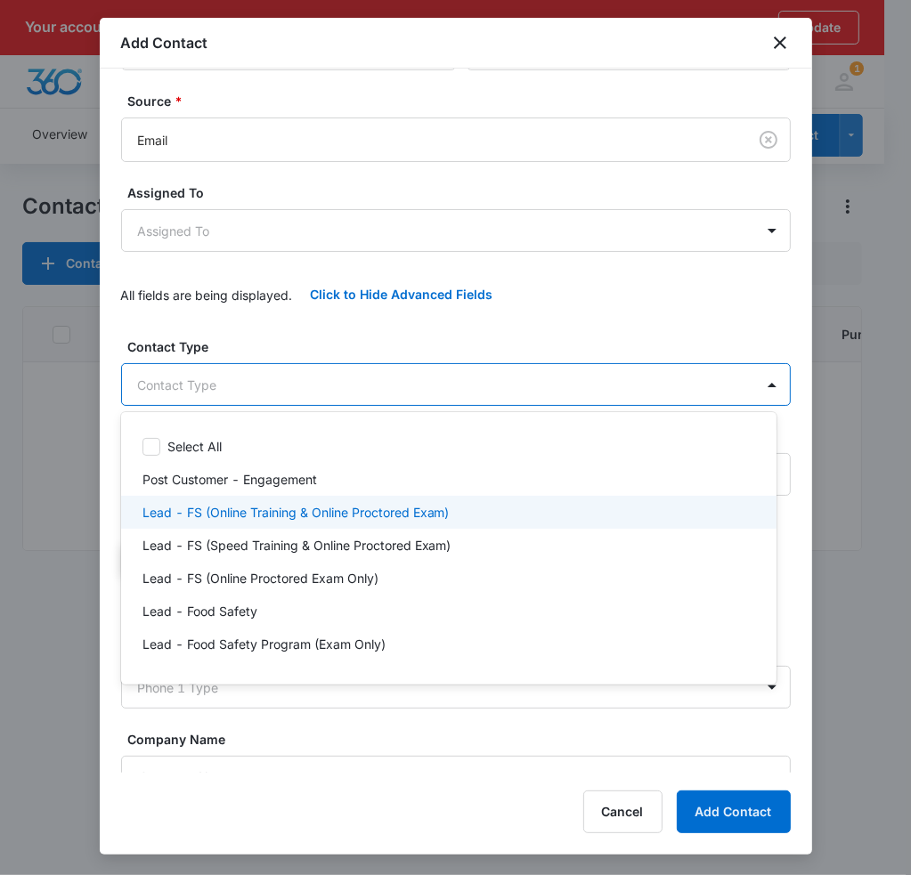
click at [189, 511] on p "Lead - FS (Online Training & Online Proctored Exam)" at bounding box center [295, 512] width 307 height 19
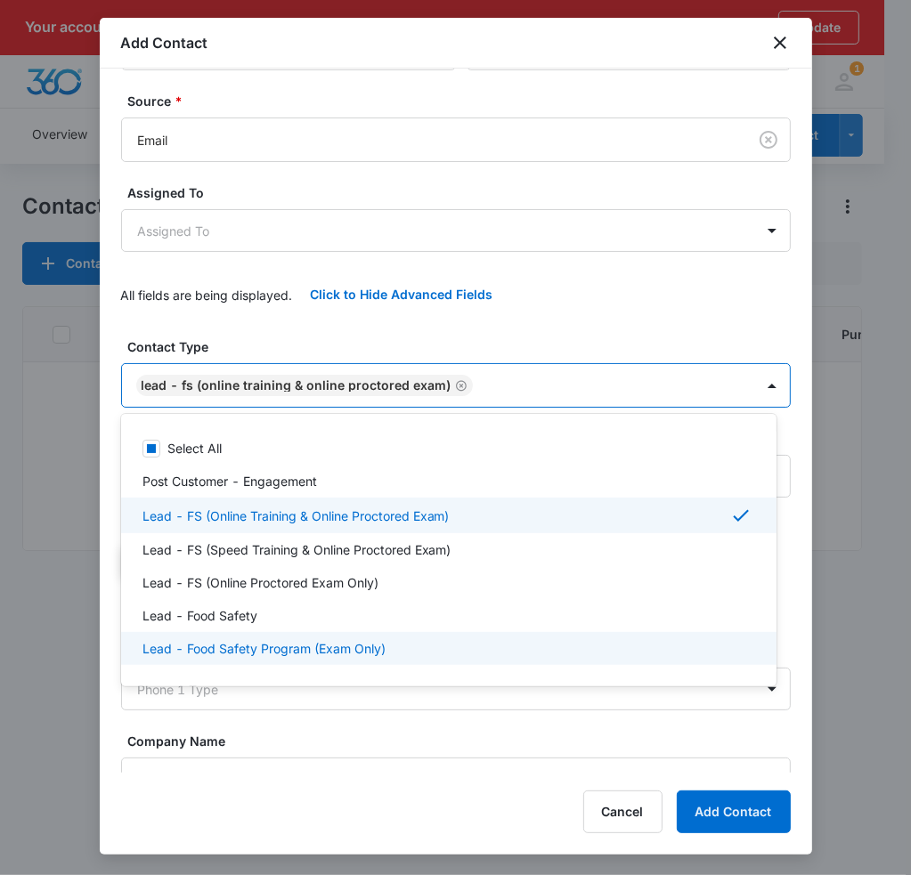
click at [745, 808] on div at bounding box center [455, 437] width 911 height 875
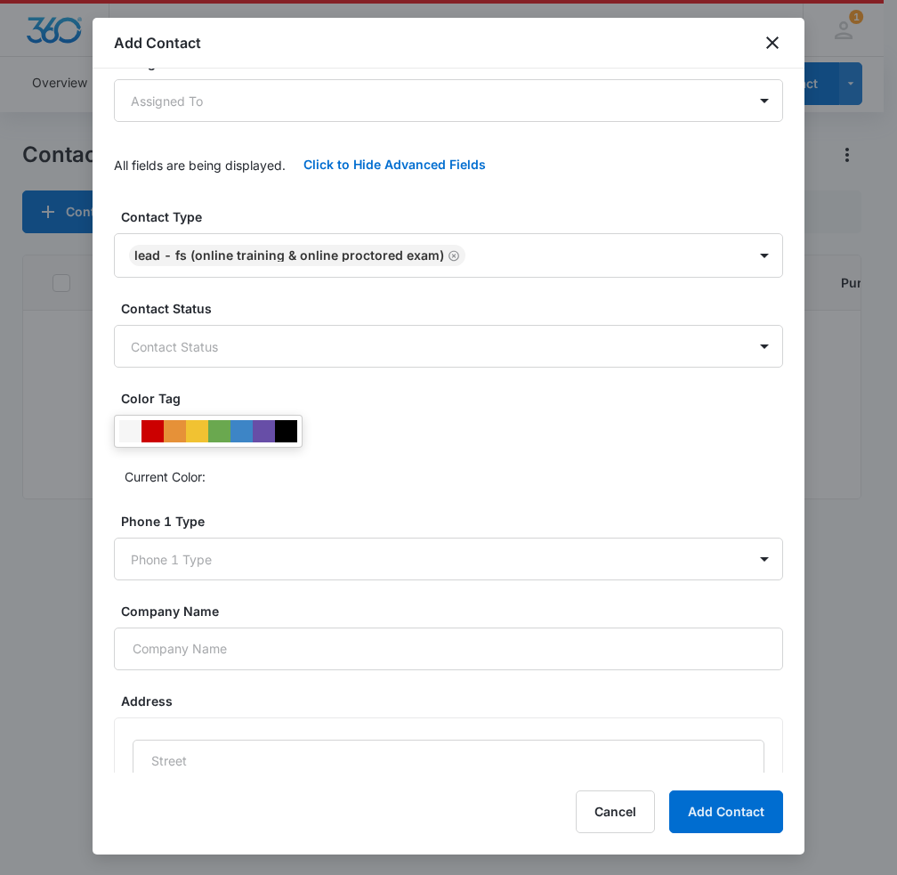
scroll to position [256, 0]
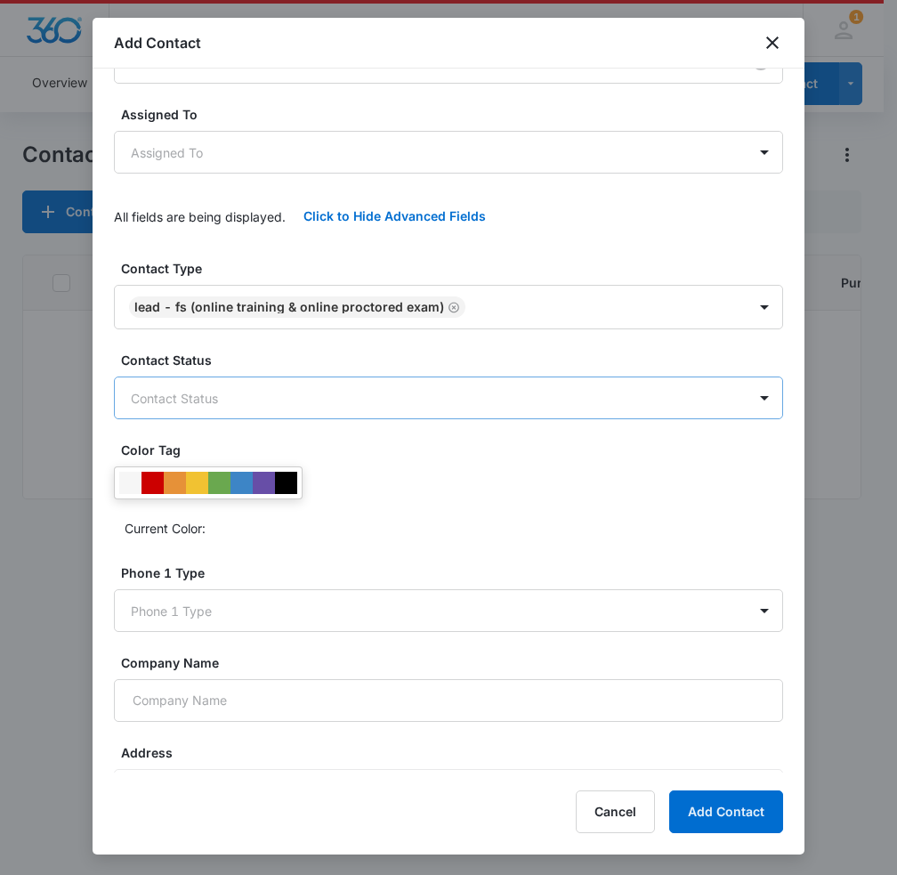
click at [292, 394] on body "Your account is past due. Please update payment method to avoid an interruption…" at bounding box center [448, 411] width 897 height 927
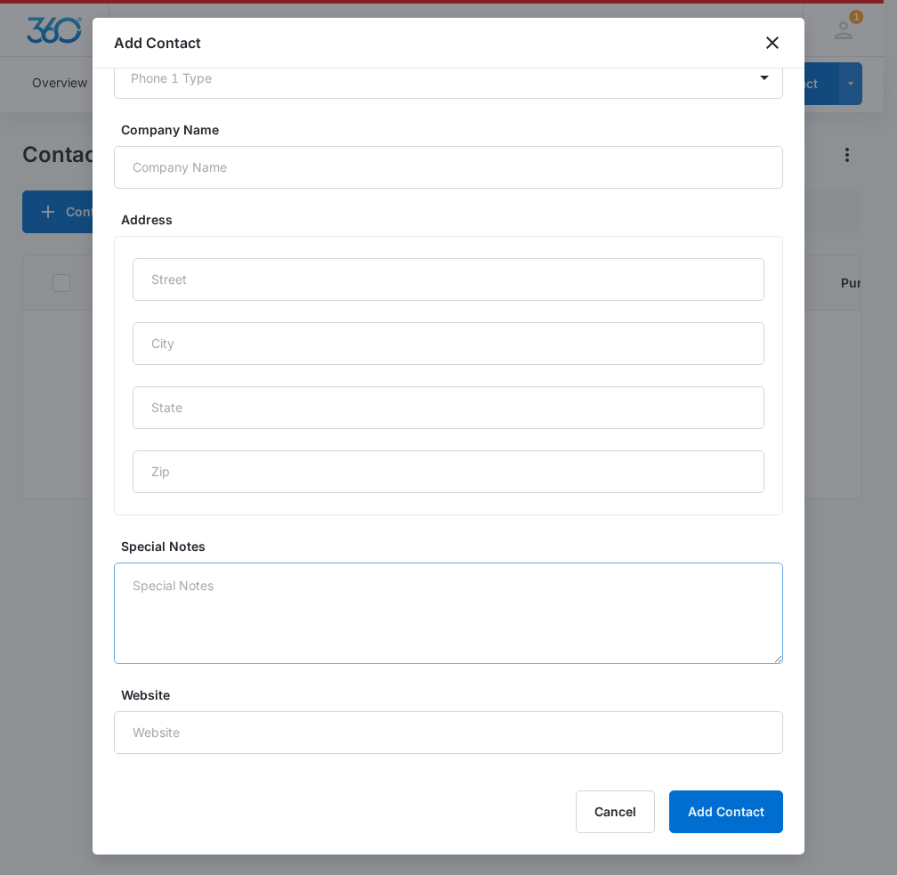
scroll to position [790, 0]
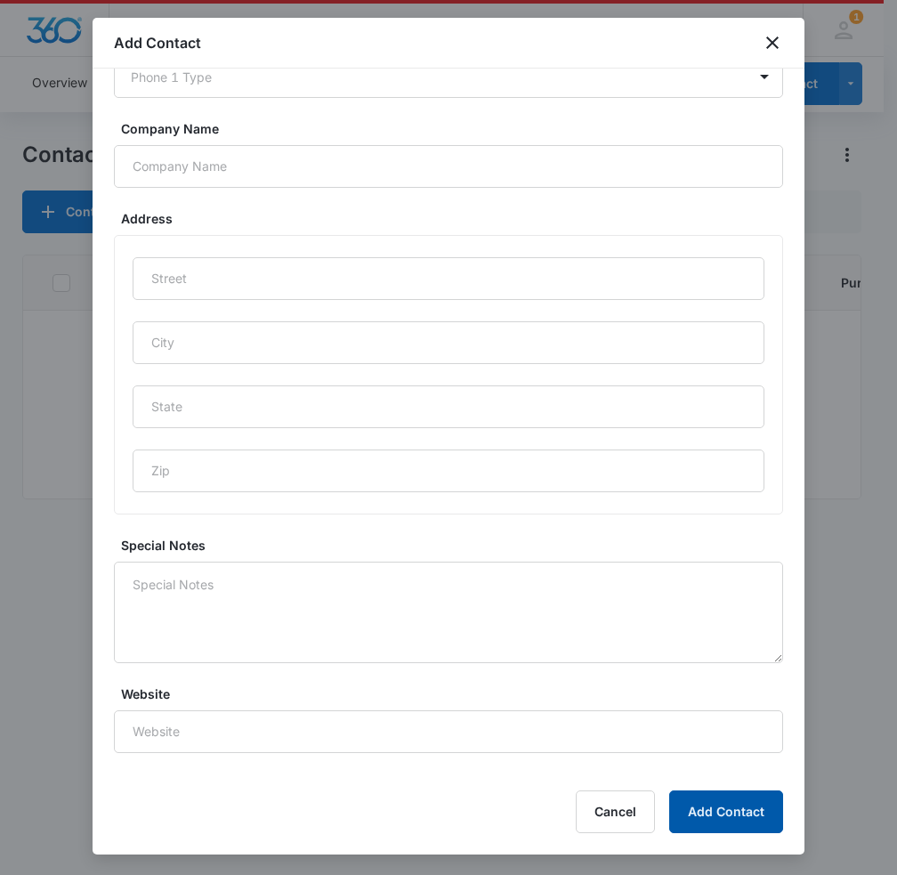
drag, startPoint x: 716, startPoint y: 812, endPoint x: 23, endPoint y: 618, distance: 719.3
click at [716, 812] on button "Add Contact" at bounding box center [726, 811] width 114 height 43
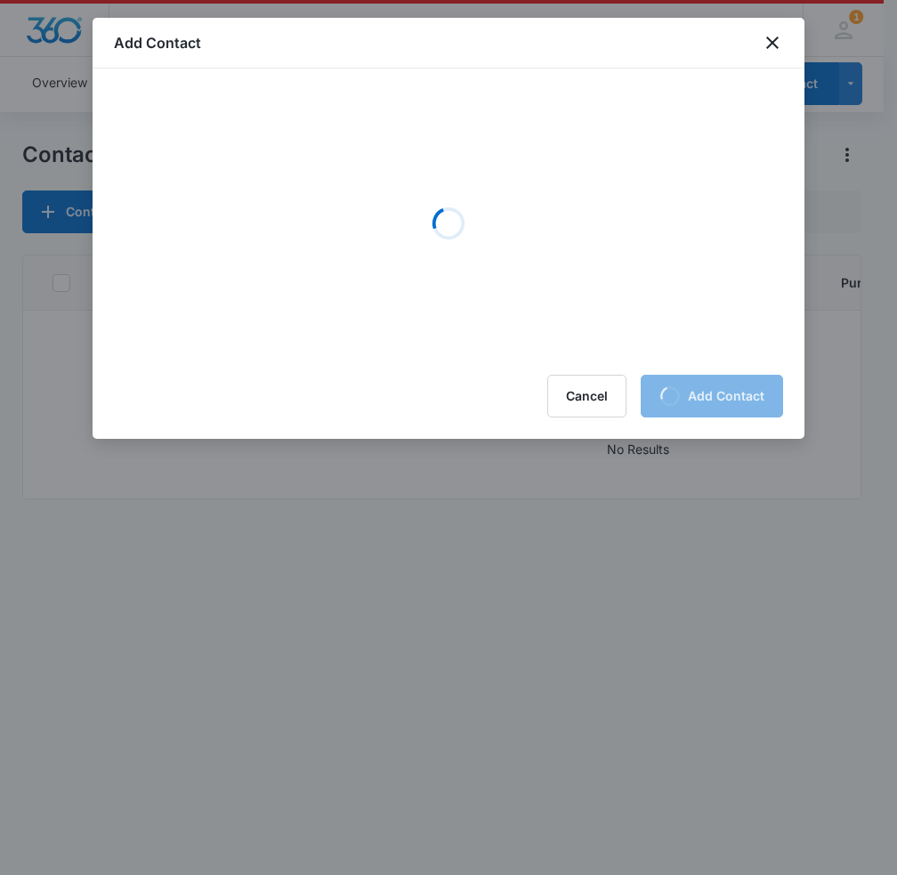
scroll to position [0, 0]
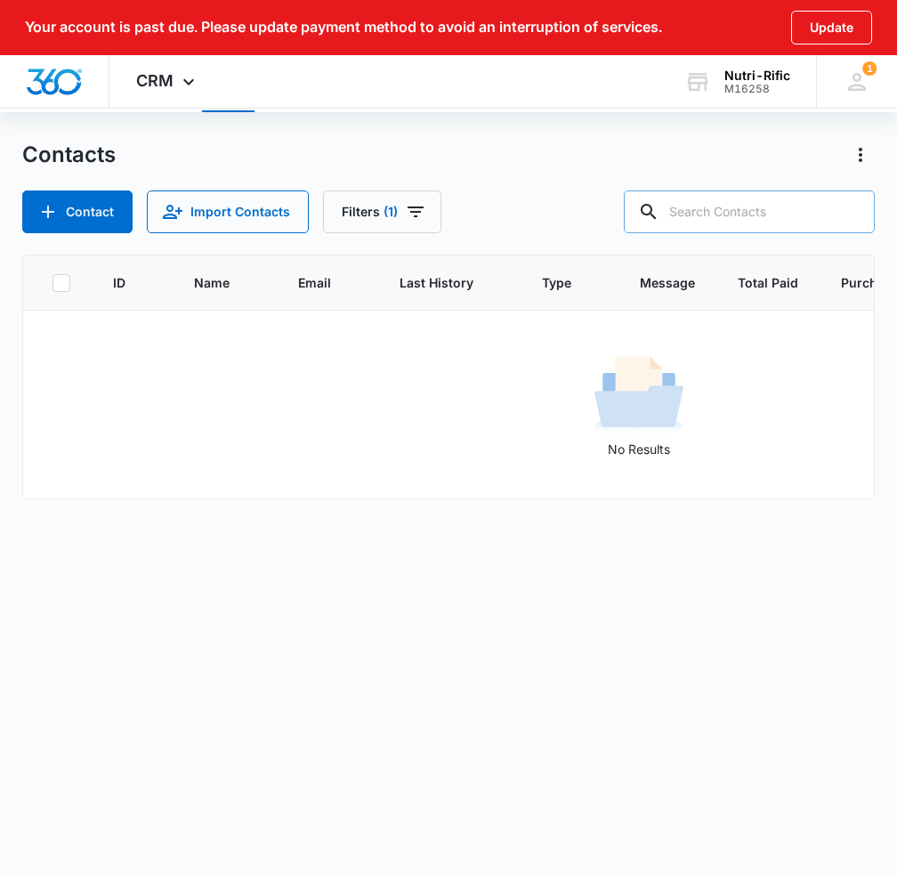
click at [720, 211] on input "text" at bounding box center [749, 212] width 251 height 43
click at [811, 202] on input "text" at bounding box center [749, 212] width 251 height 43
paste input "[DOMAIN_NAME] @RENHOTELS"
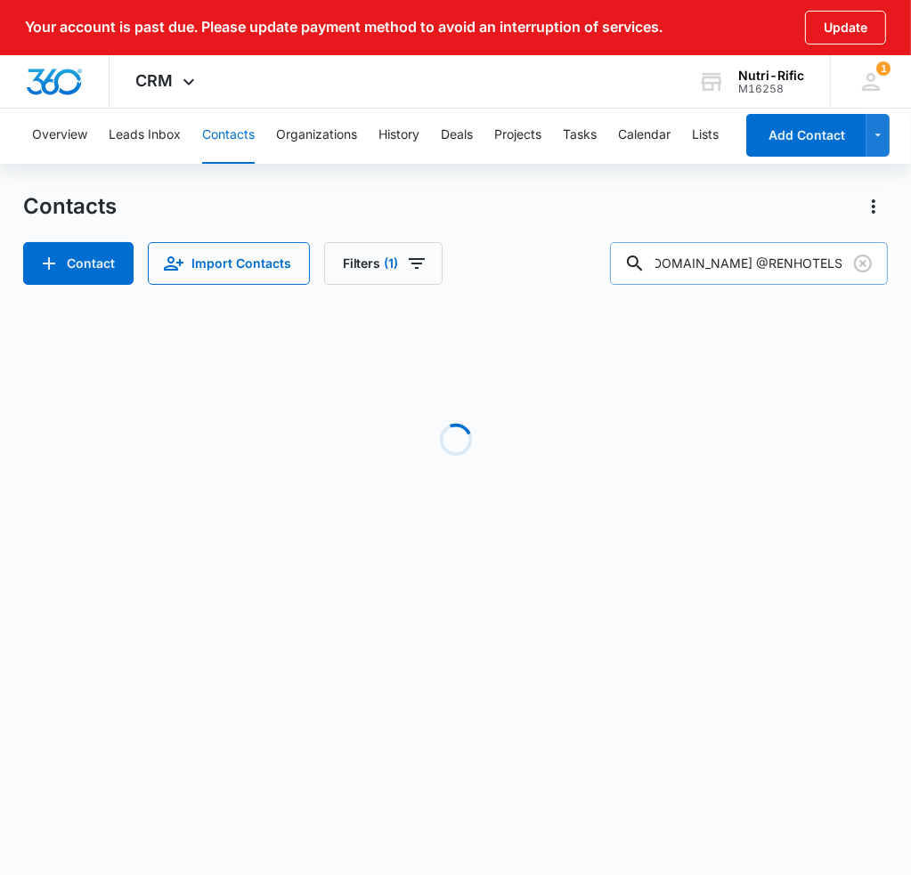
click at [759, 259] on input "[DOMAIN_NAME] @RENHOTELS" at bounding box center [749, 263] width 278 height 43
type input "[DOMAIN_NAME]@RENHOTELS"
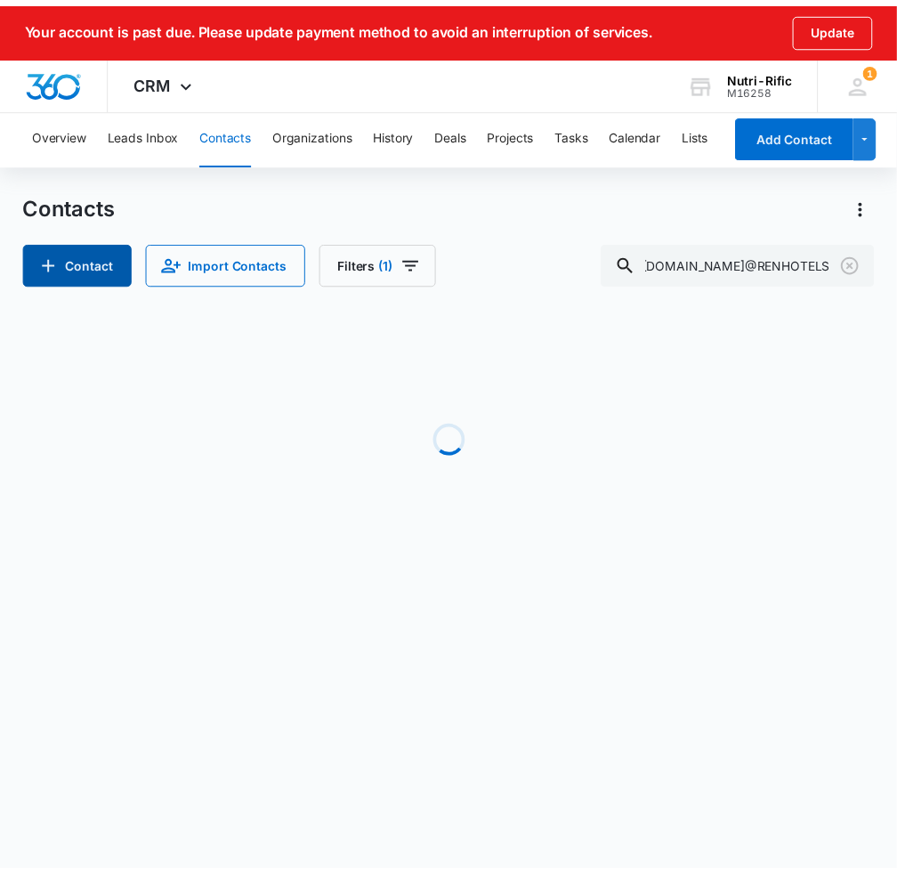
scroll to position [0, 0]
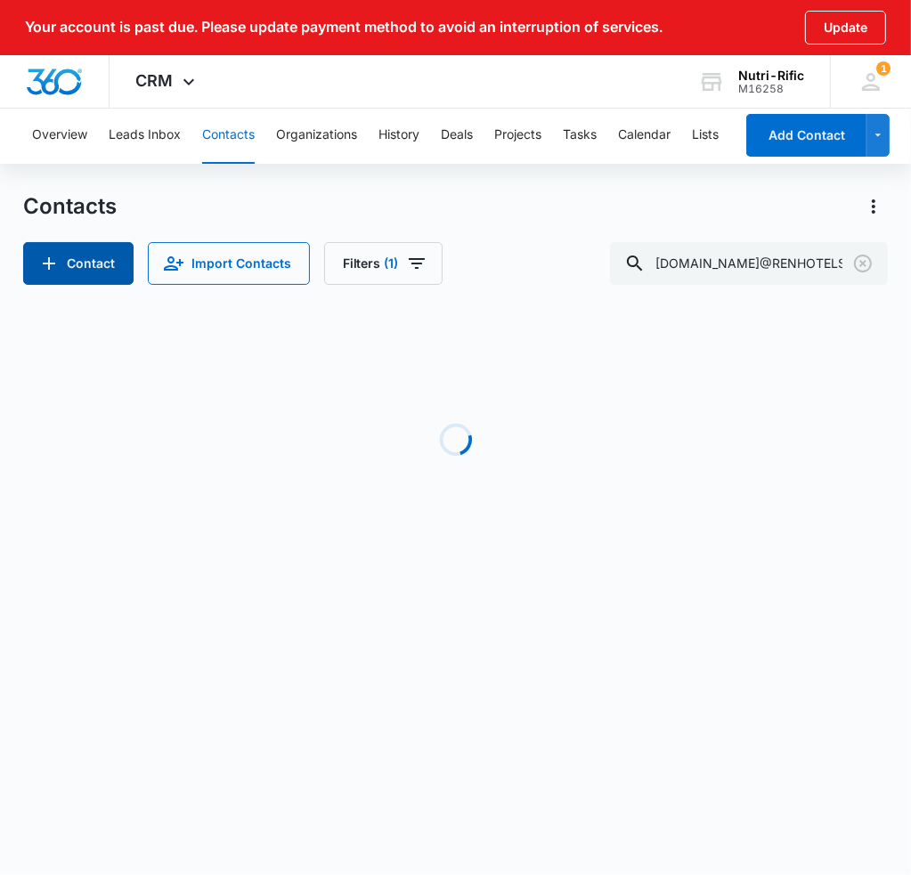
click at [91, 271] on button "Contact" at bounding box center [78, 263] width 110 height 43
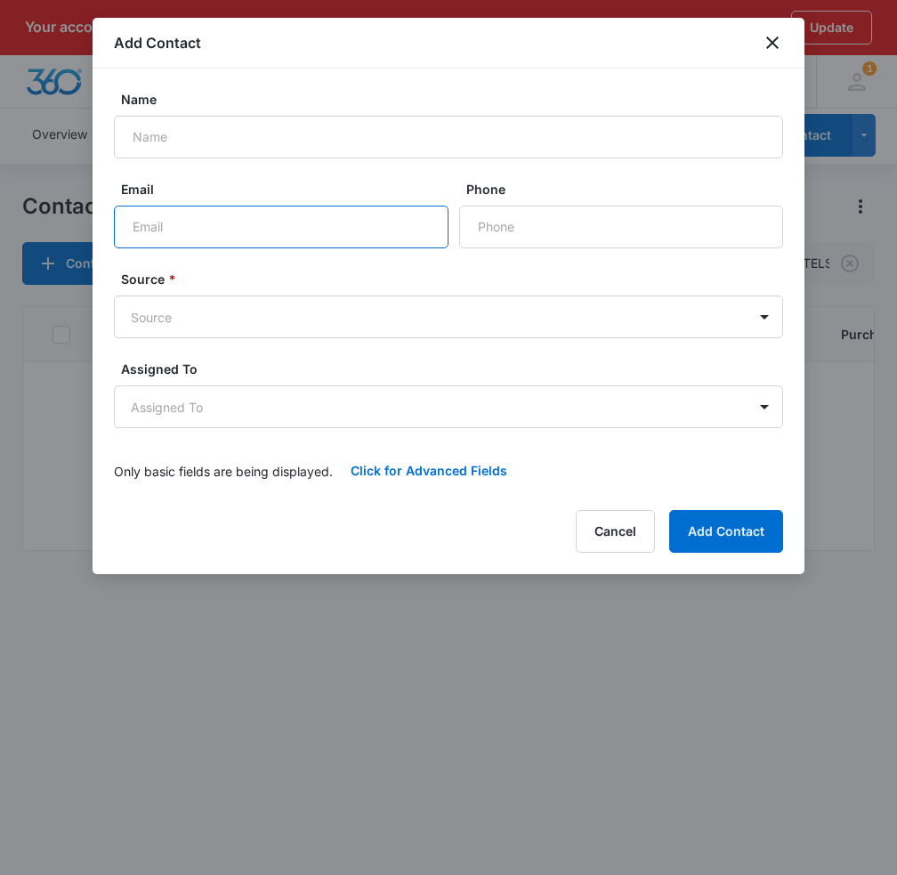
click at [184, 228] on input "Email" at bounding box center [281, 227] width 335 height 43
paste input "[DOMAIN_NAME] @RENHOTELS"
click at [243, 230] on input "[DOMAIN_NAME] @RENHOTELS" at bounding box center [281, 227] width 335 height 43
type input "[DOMAIN_NAME]@RENHOTELS"
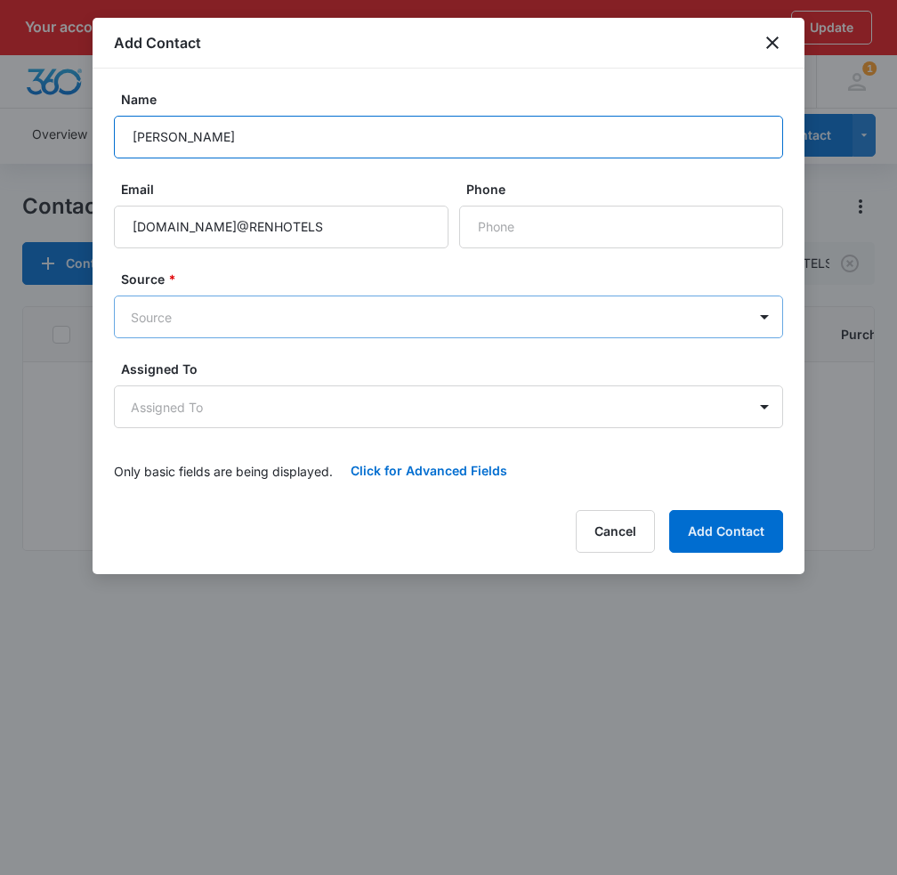
type input "[PERSON_NAME]"
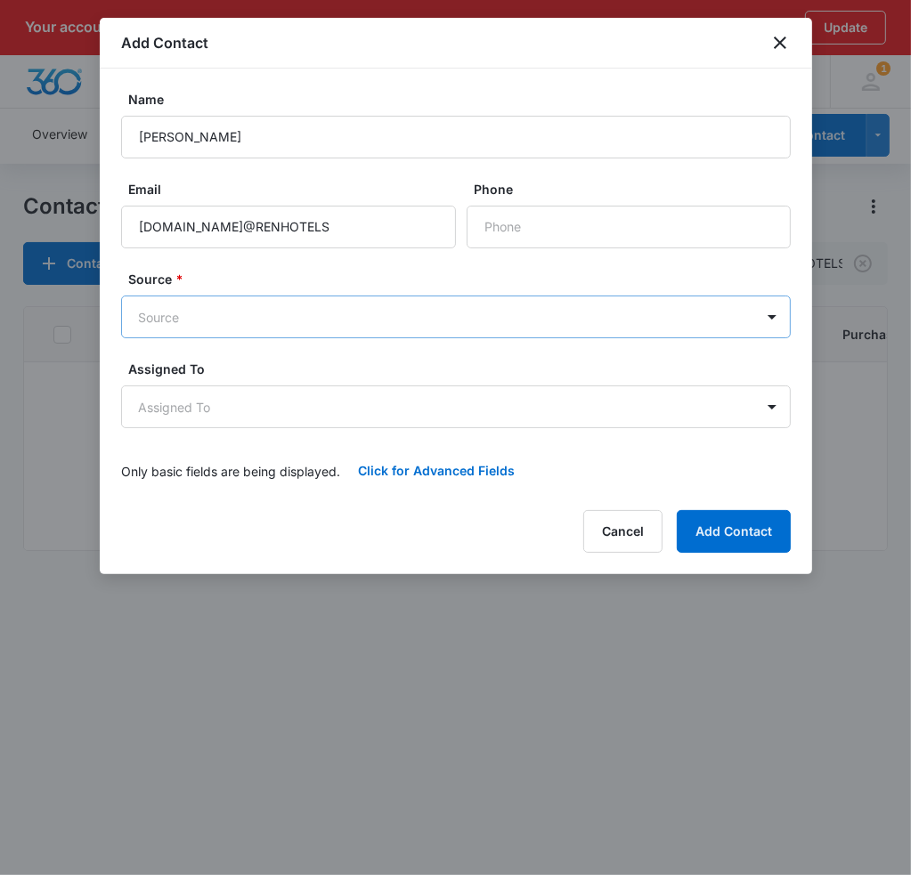
click at [211, 307] on body "Your account is past due. Please update payment method to avoid an interruption…" at bounding box center [455, 463] width 911 height 927
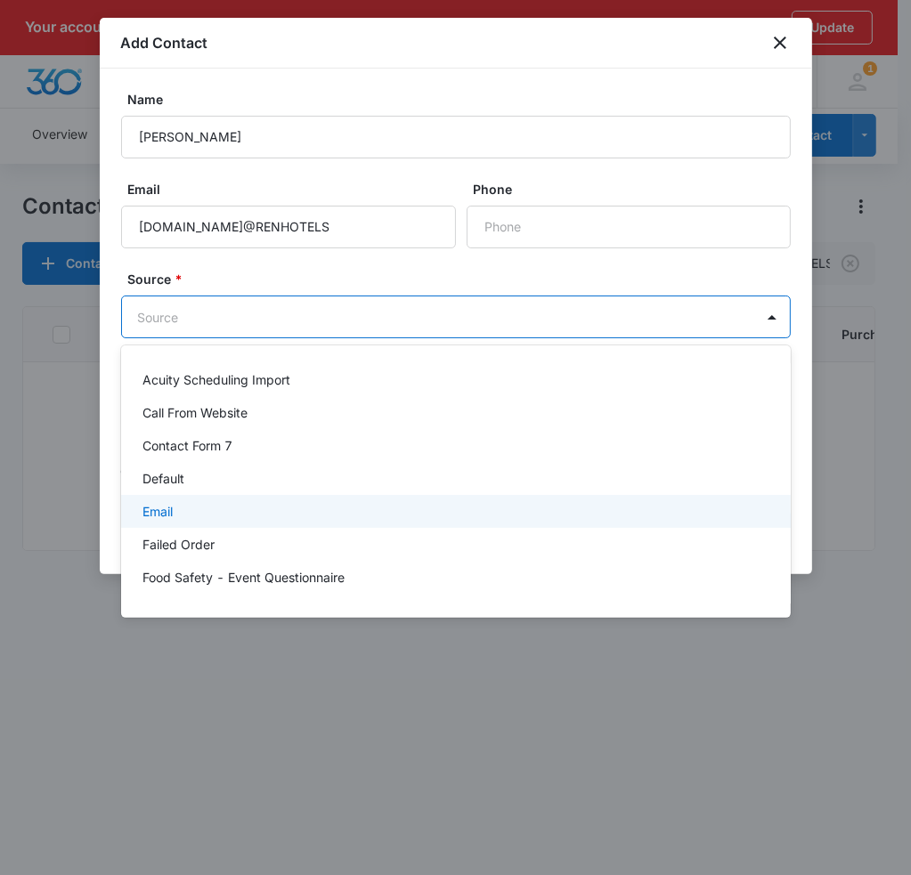
click at [159, 510] on p "Email" at bounding box center [157, 511] width 30 height 19
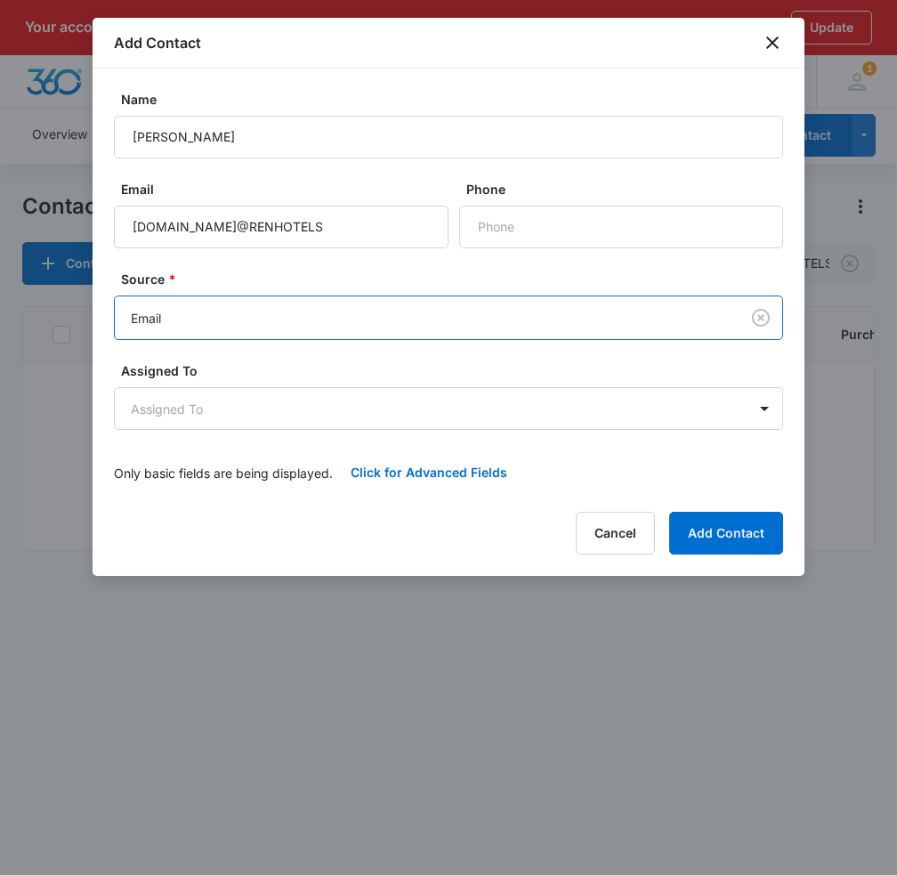
click at [312, 280] on label "Source *" at bounding box center [455, 279] width 669 height 19
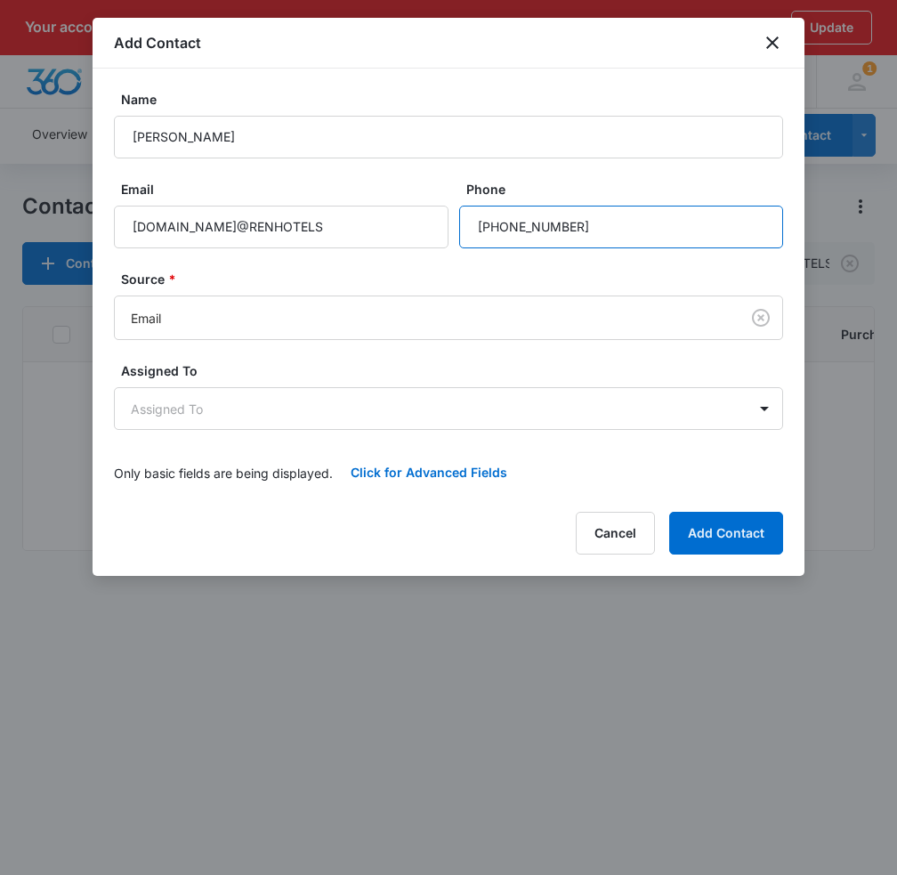
type input "[PHONE_NUMBER]"
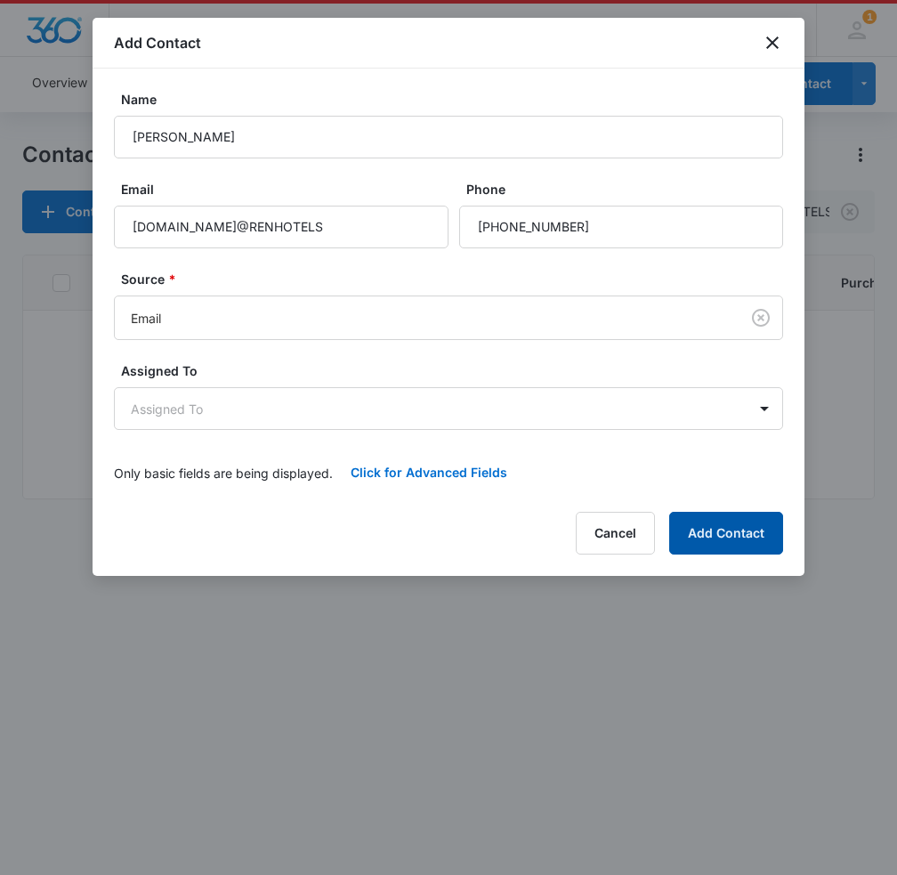
click at [723, 525] on button "Add Contact" at bounding box center [726, 533] width 114 height 43
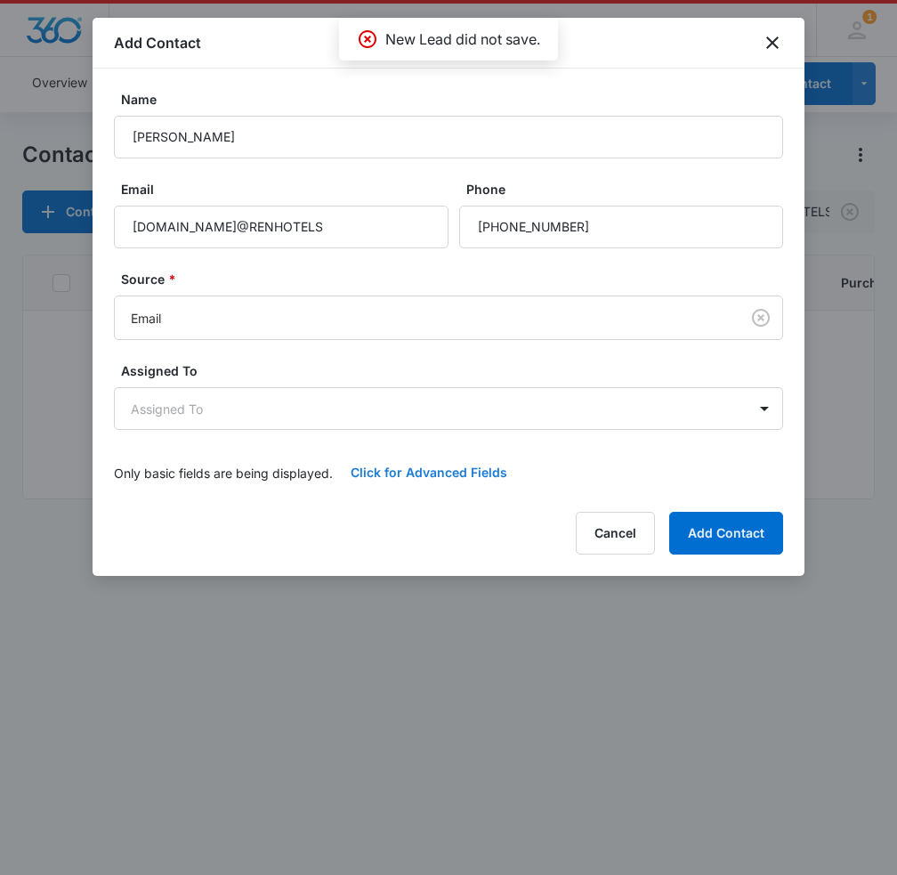
click at [397, 474] on button "Click for Advanced Fields" at bounding box center [429, 472] width 192 height 43
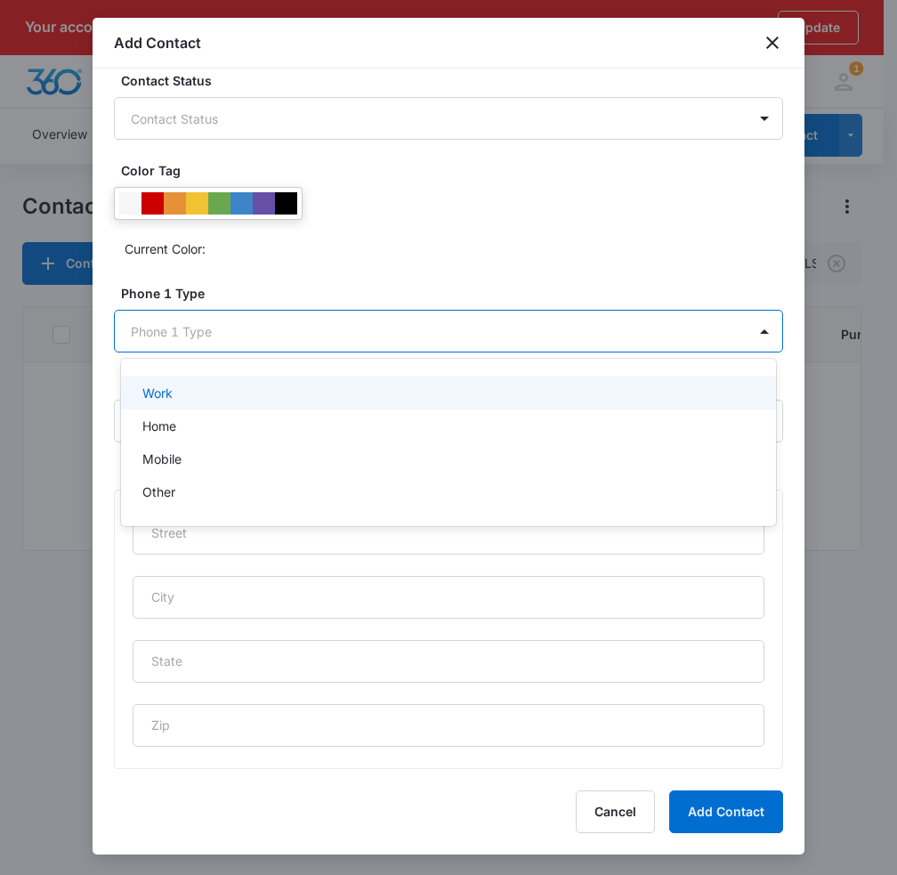
scroll to position [0, 0]
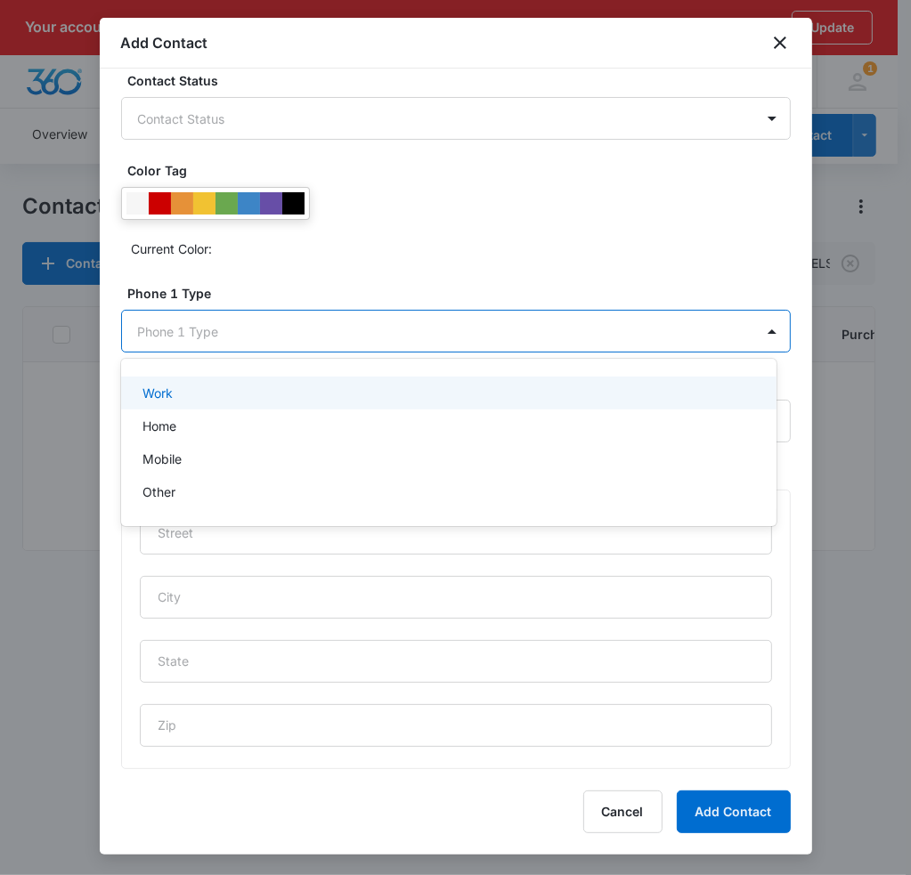
click at [224, 337] on body "Your account is past due. Please update payment method to avoid an interruption…" at bounding box center [455, 437] width 911 height 875
click at [354, 231] on div at bounding box center [455, 437] width 911 height 875
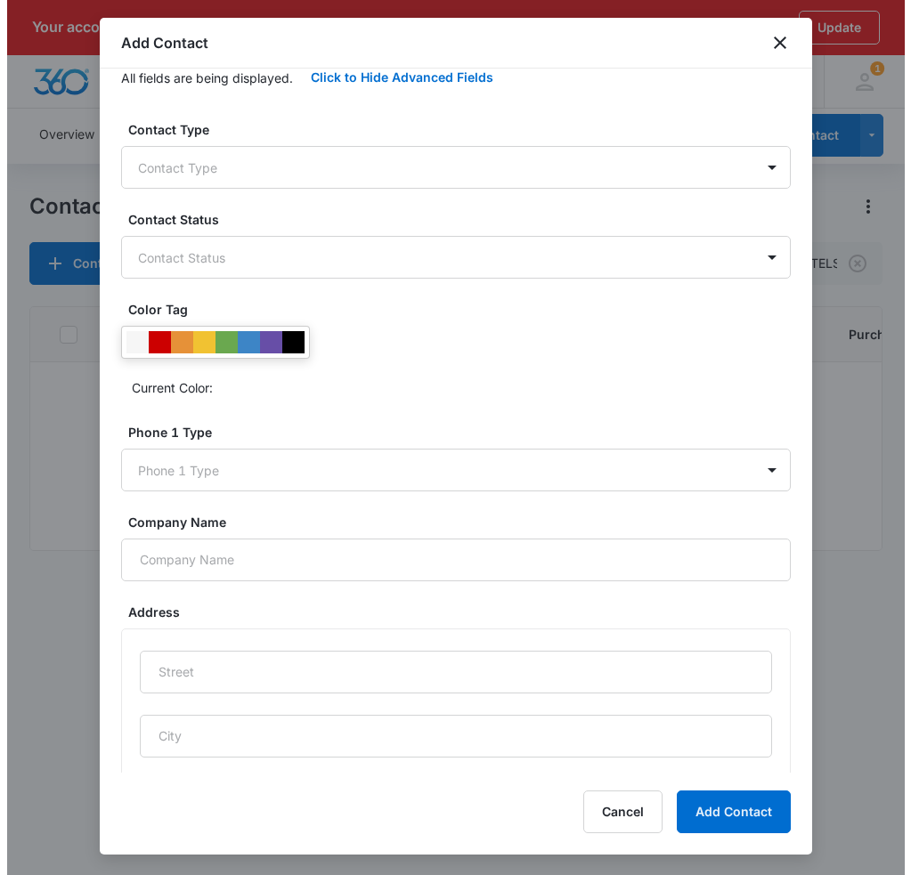
scroll to position [356, 0]
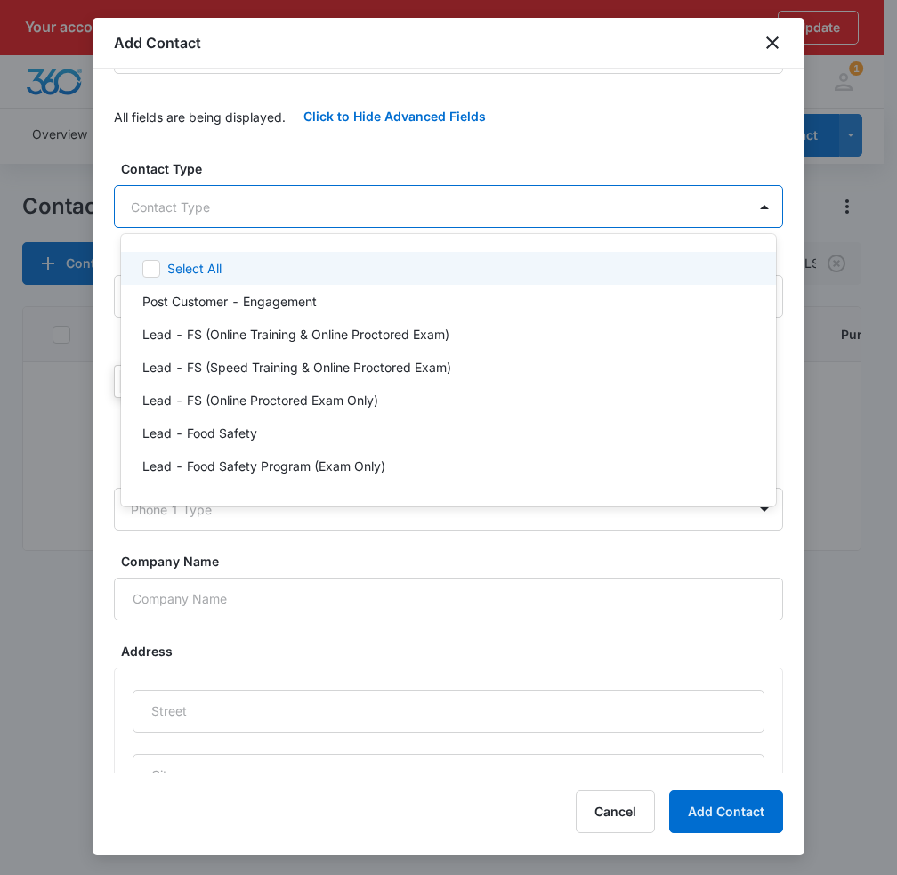
click at [277, 210] on body "Your account is past due. Please update payment method to avoid an interruption…" at bounding box center [448, 437] width 897 height 875
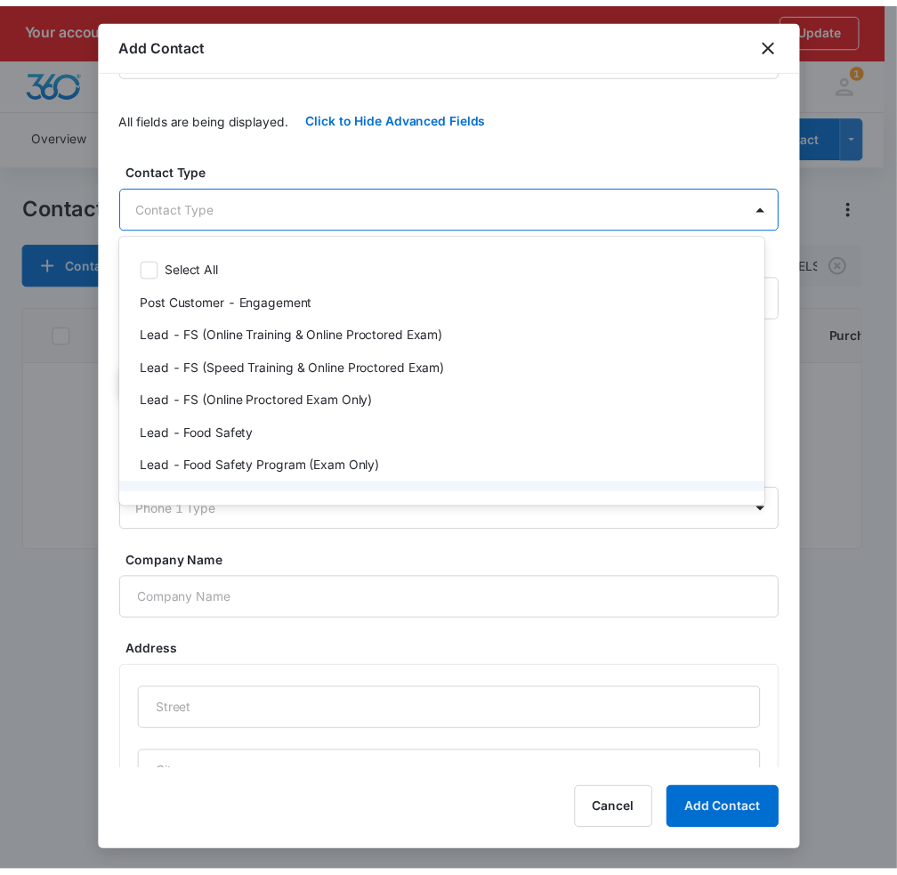
scroll to position [0, 0]
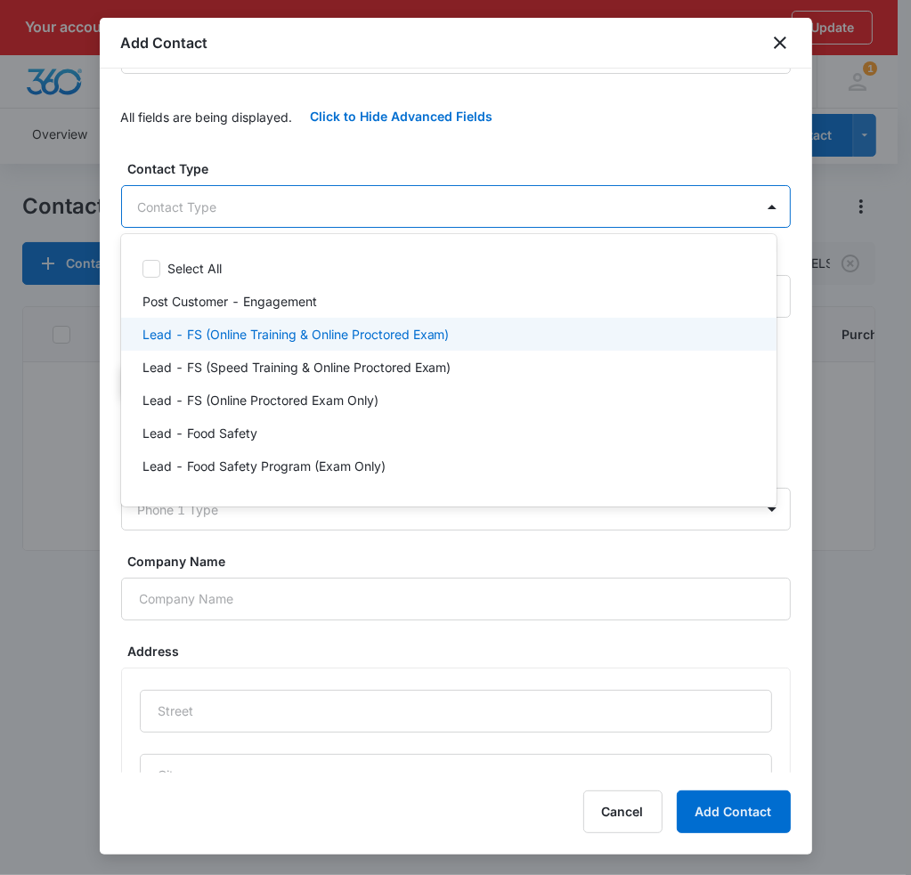
click at [262, 341] on p "Lead - FS (Online Training & Online Proctored Exam)" at bounding box center [295, 334] width 307 height 19
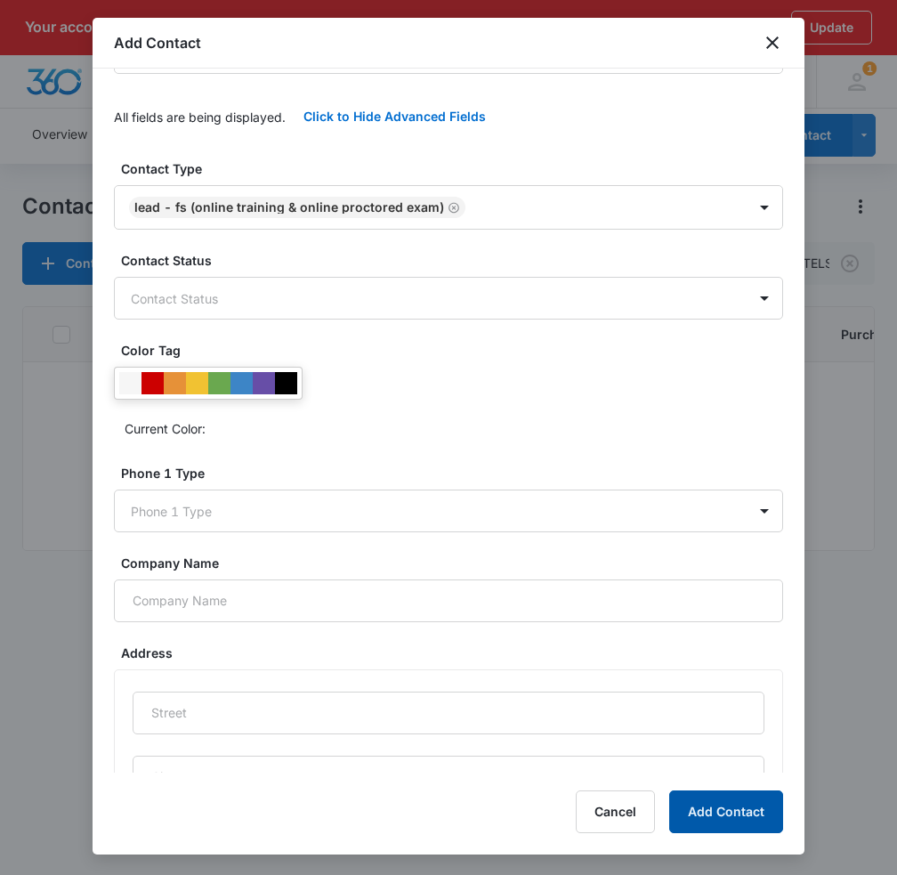
click at [709, 809] on button "Add Contact" at bounding box center [726, 811] width 114 height 43
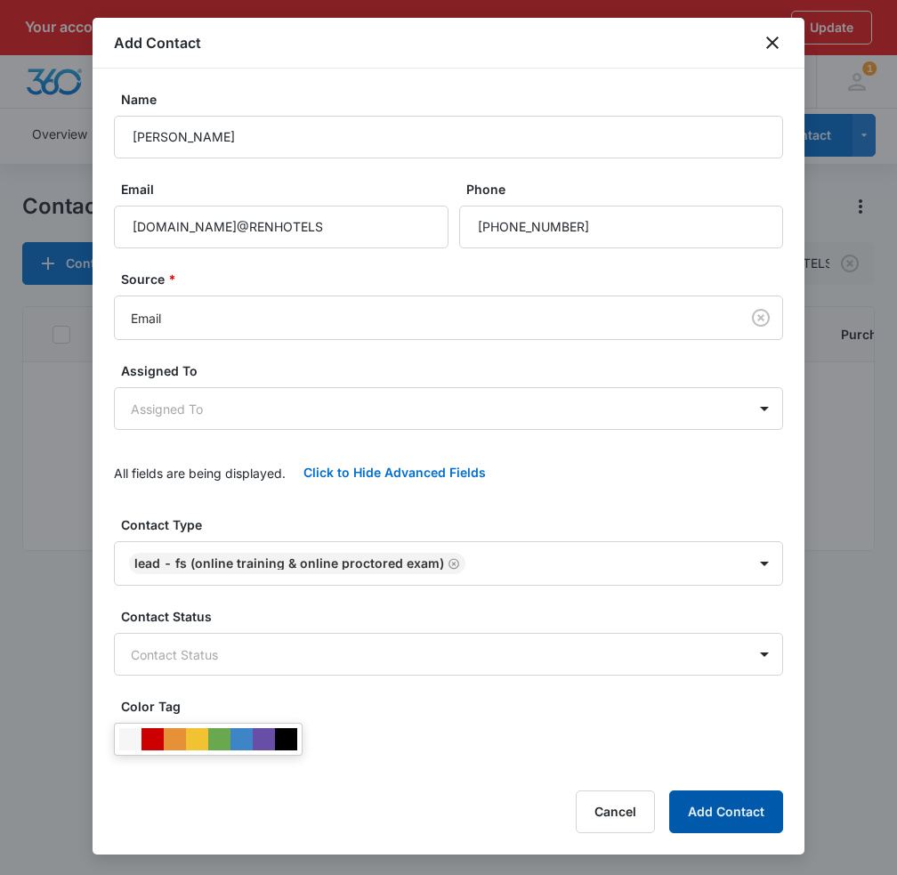
drag, startPoint x: 740, startPoint y: 811, endPoint x: 742, endPoint y: 737, distance: 73.9
click at [740, 811] on button "Add Contact" at bounding box center [726, 811] width 114 height 43
drag, startPoint x: 699, startPoint y: 805, endPoint x: 854, endPoint y: 389, distance: 443.6
click at [698, 805] on button "Add Contact" at bounding box center [726, 811] width 114 height 43
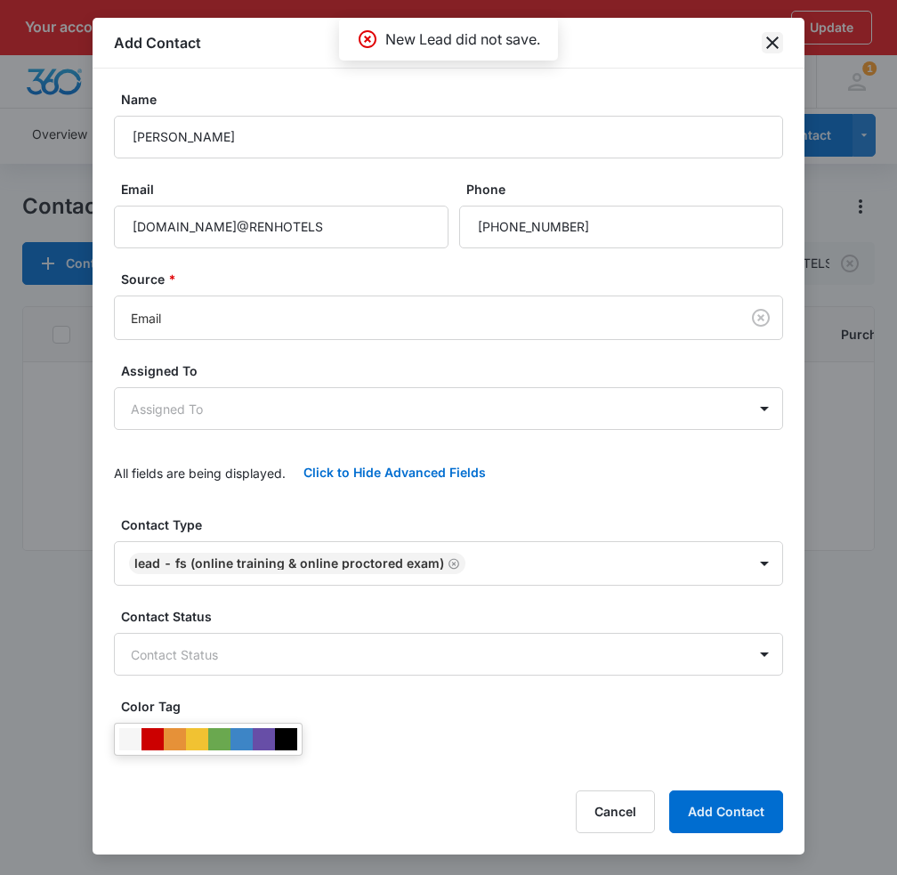
click at [769, 42] on icon "close" at bounding box center [772, 42] width 21 height 21
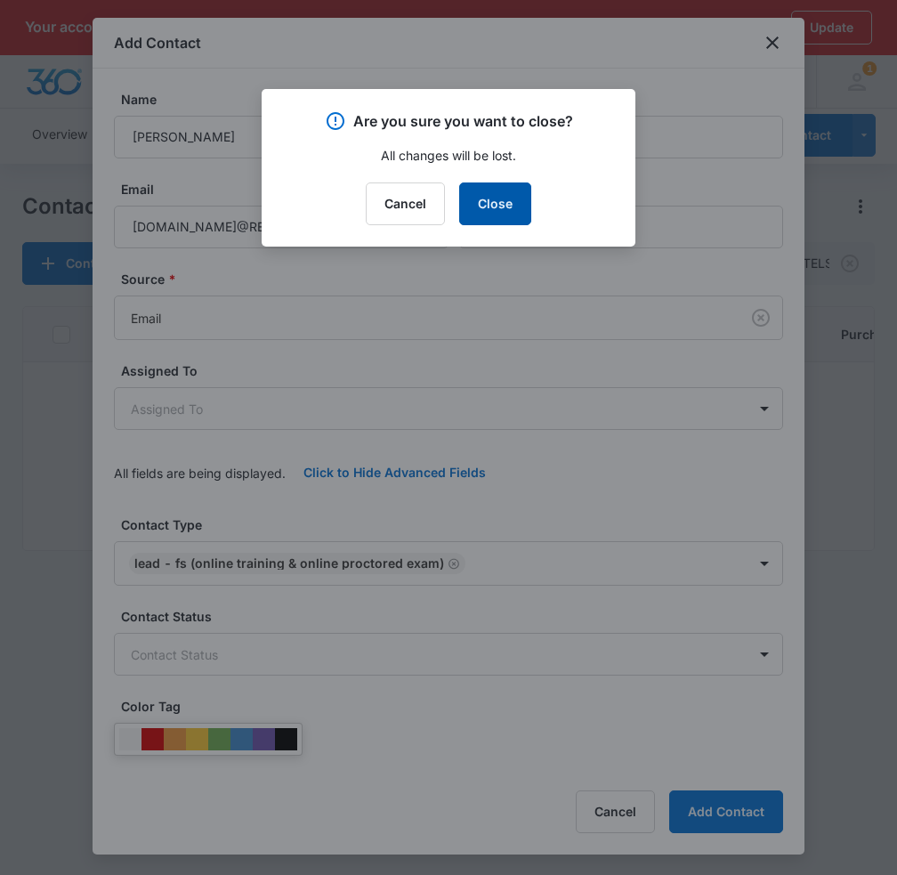
click at [498, 194] on button "Close" at bounding box center [495, 203] width 72 height 43
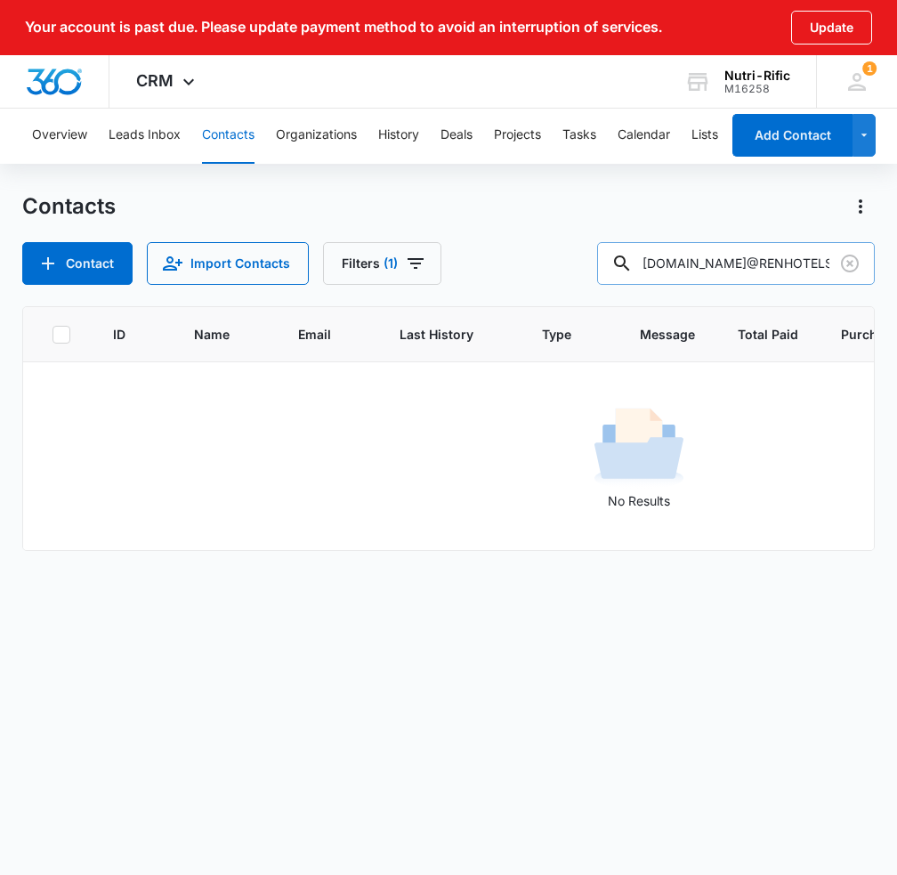
click at [757, 255] on input "[DOMAIN_NAME]@RENHOTELS" at bounding box center [736, 263] width 278 height 43
click at [584, 527] on td "No Results" at bounding box center [638, 456] width 1231 height 189
click at [224, 130] on button "Contacts" at bounding box center [228, 135] width 53 height 57
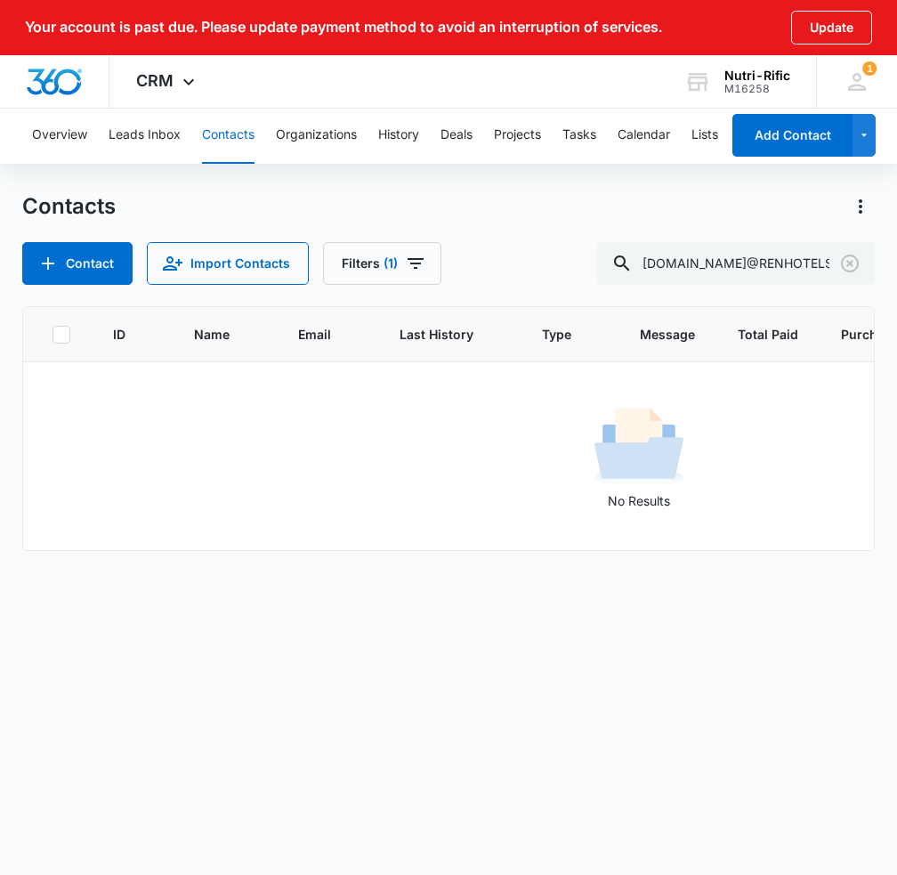
click at [224, 130] on button "Contacts" at bounding box center [228, 135] width 53 height 57
click at [162, 130] on button "Leads Inbox" at bounding box center [145, 135] width 72 height 57
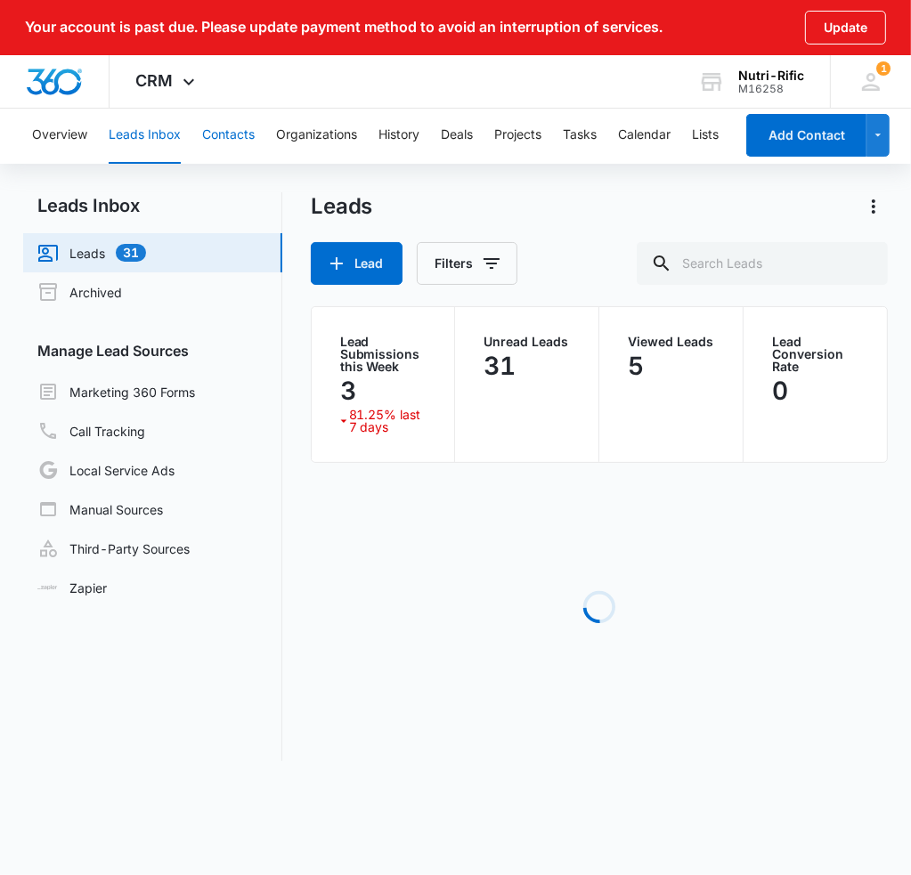
click at [224, 128] on button "Contacts" at bounding box center [228, 135] width 53 height 57
